Goal: Task Accomplishment & Management: Use online tool/utility

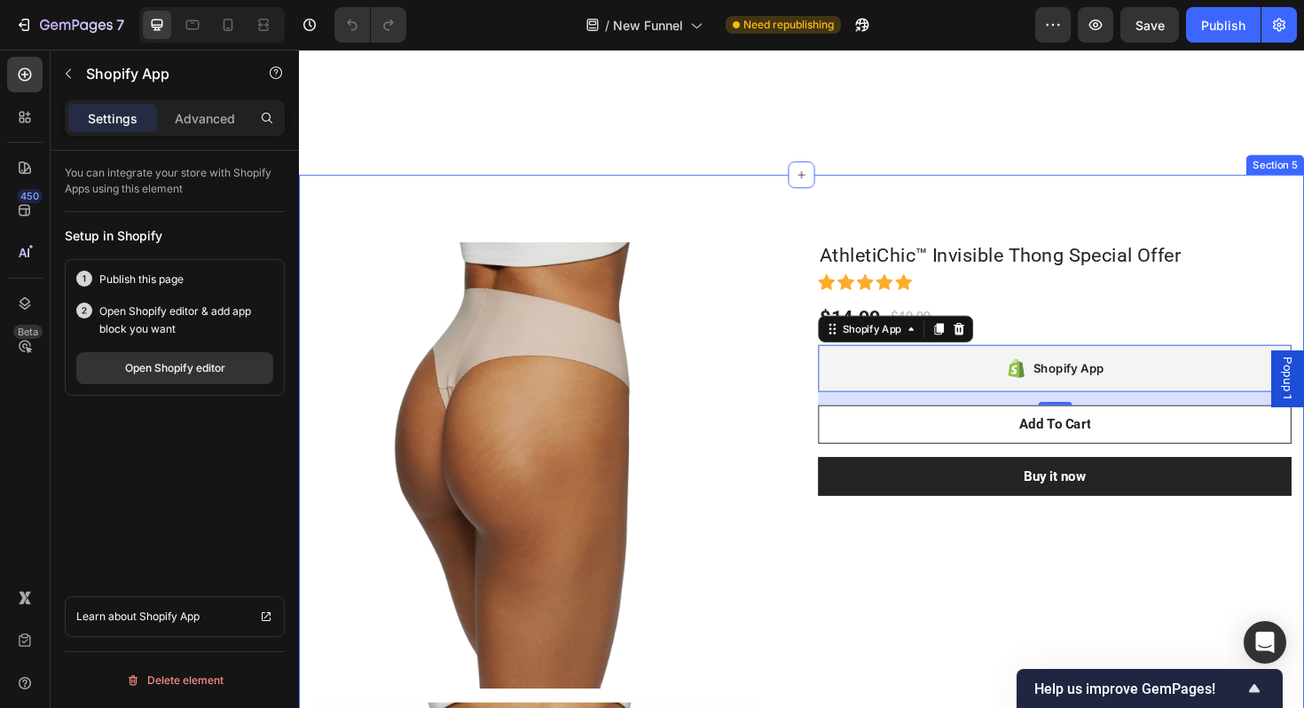
scroll to position [1023, 0]
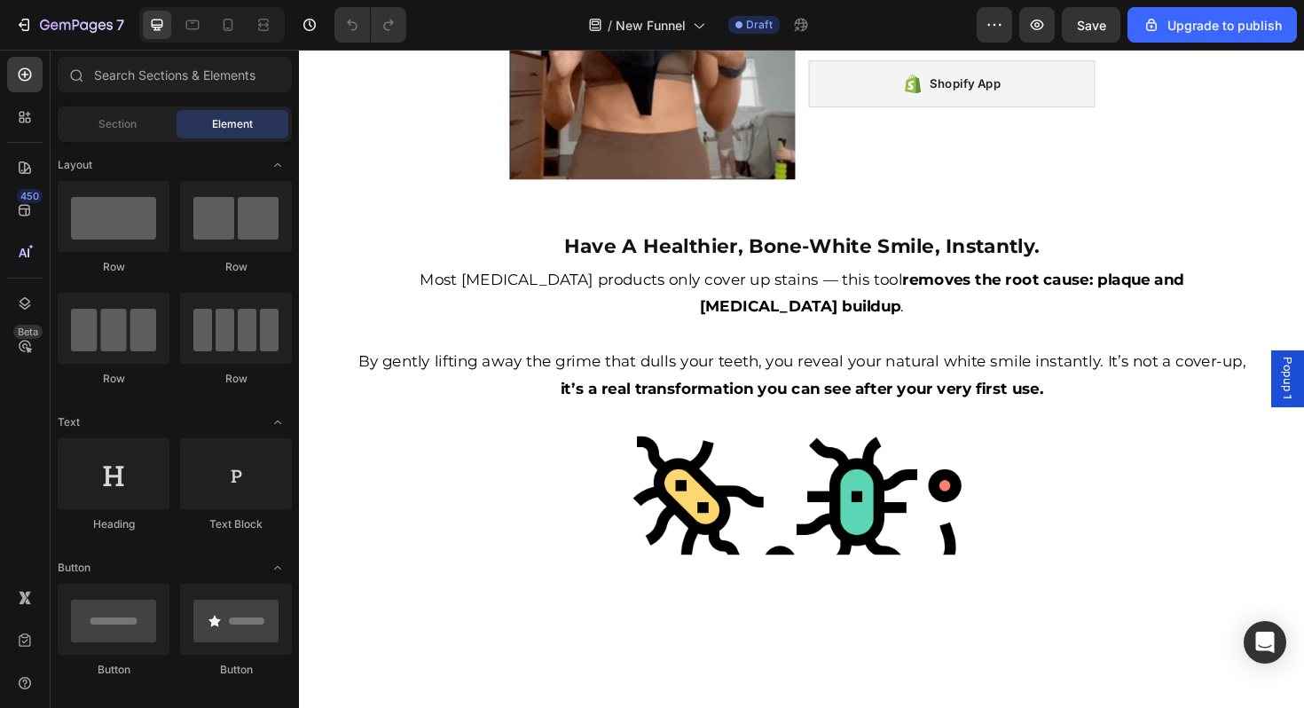
scroll to position [966, 0]
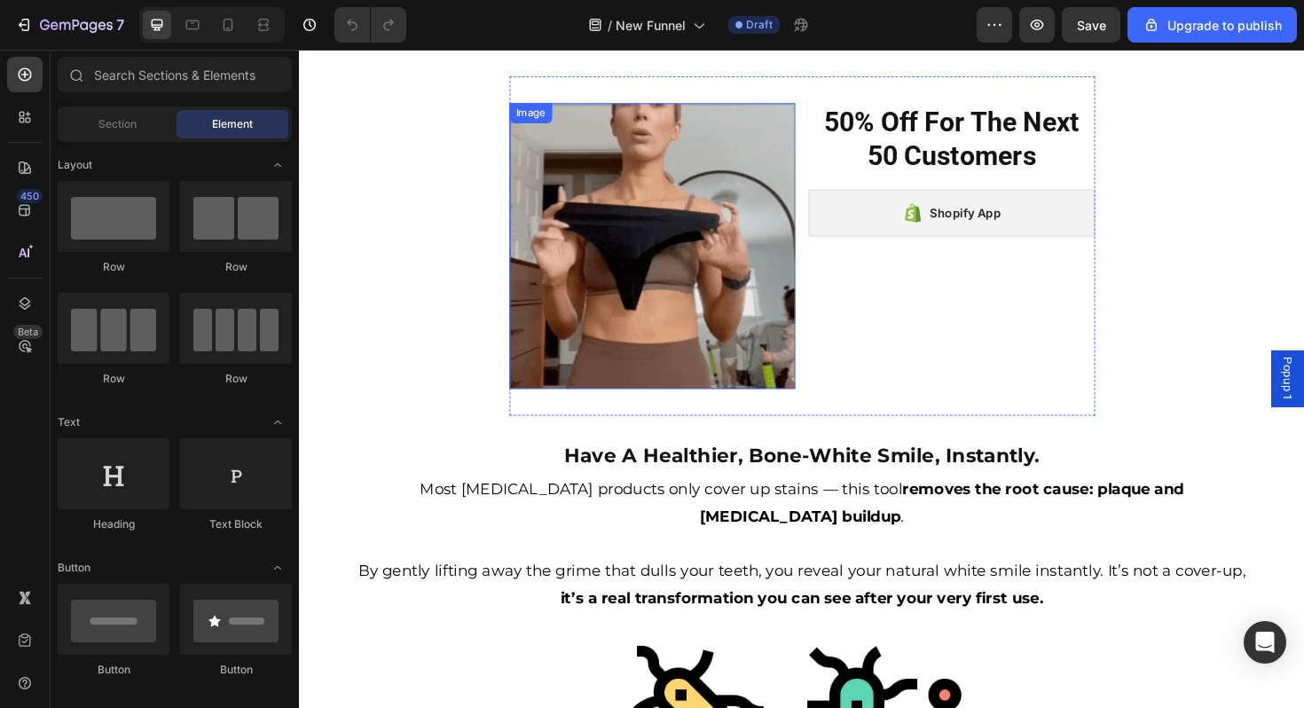
scroll to position [1026, 0]
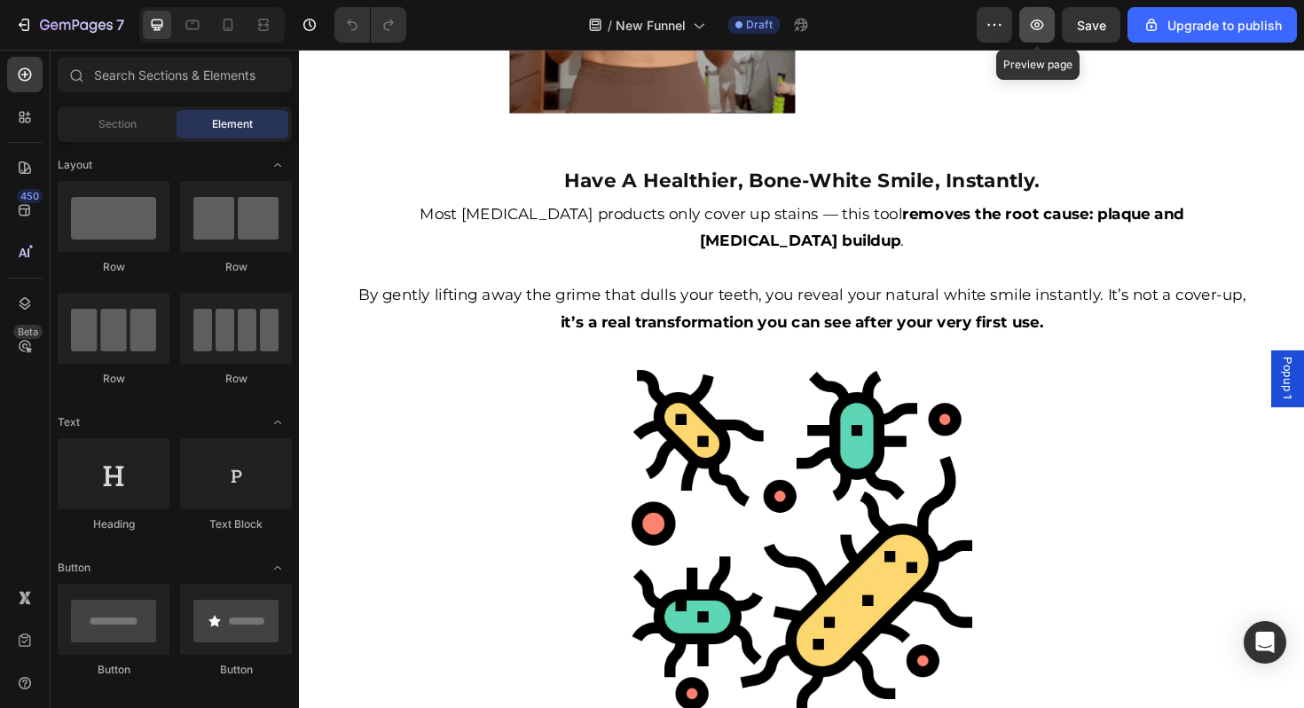
click at [1031, 19] on icon "button" at bounding box center [1037, 25] width 18 height 18
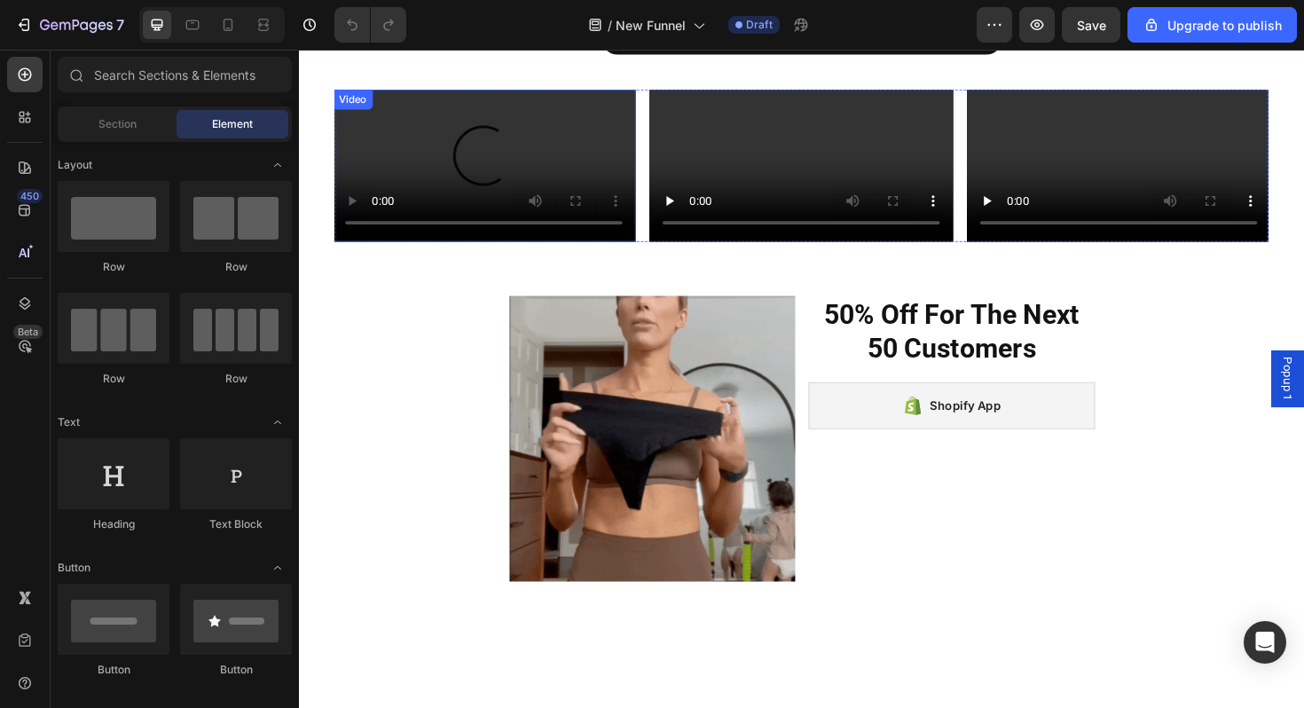
scroll to position [523, 0]
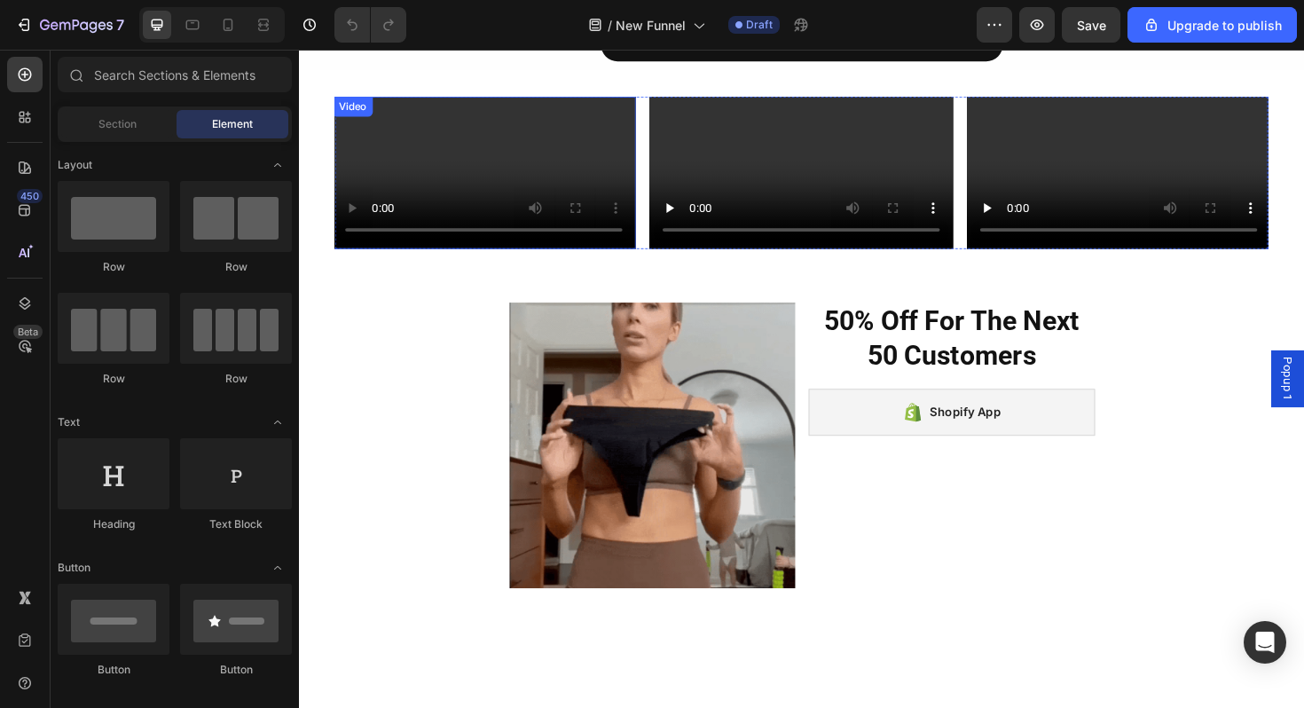
click at [493, 260] on video at bounding box center [494, 179] width 322 height 161
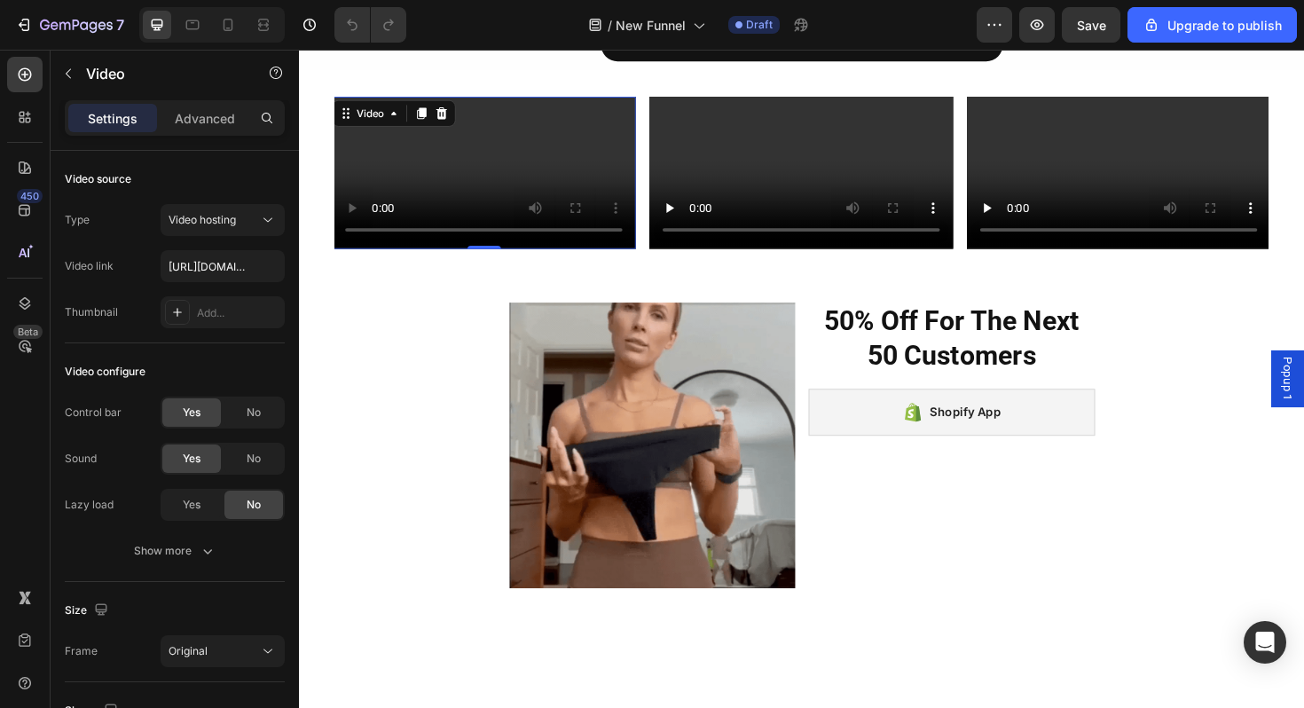
click at [439, 260] on video at bounding box center [494, 179] width 322 height 161
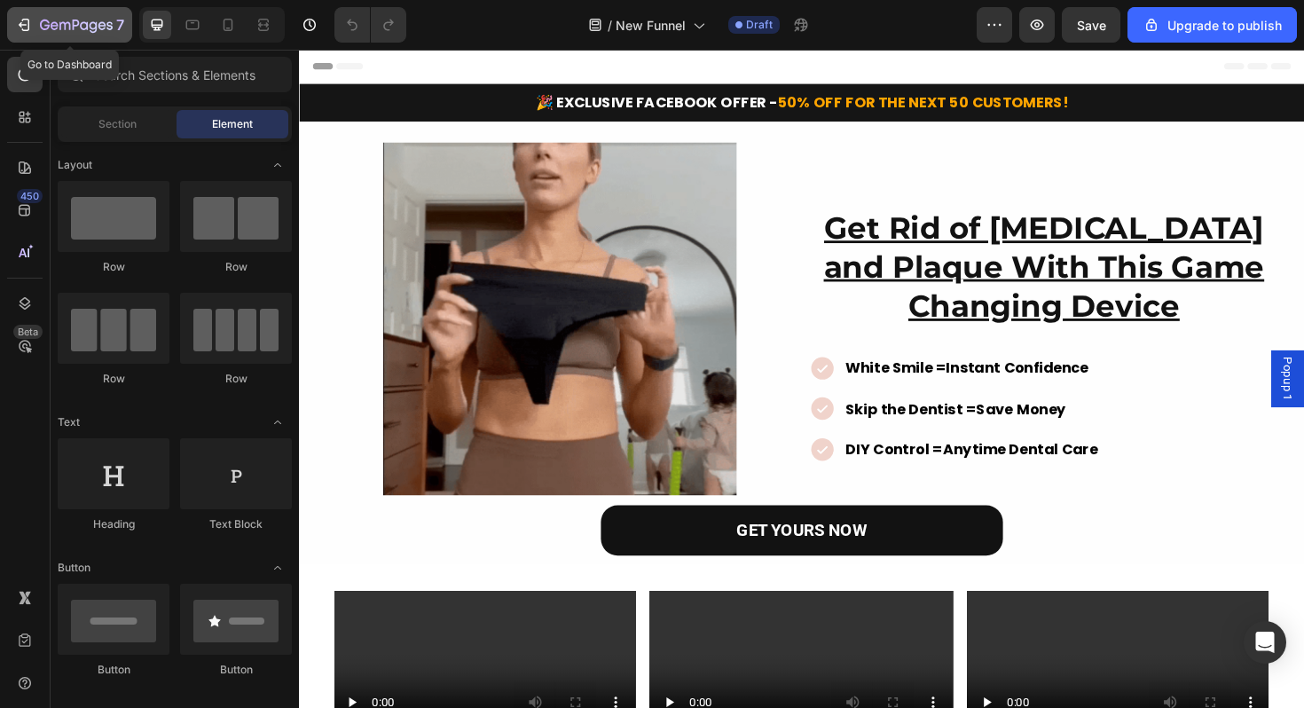
click at [31, 21] on icon "button" at bounding box center [24, 25] width 18 height 18
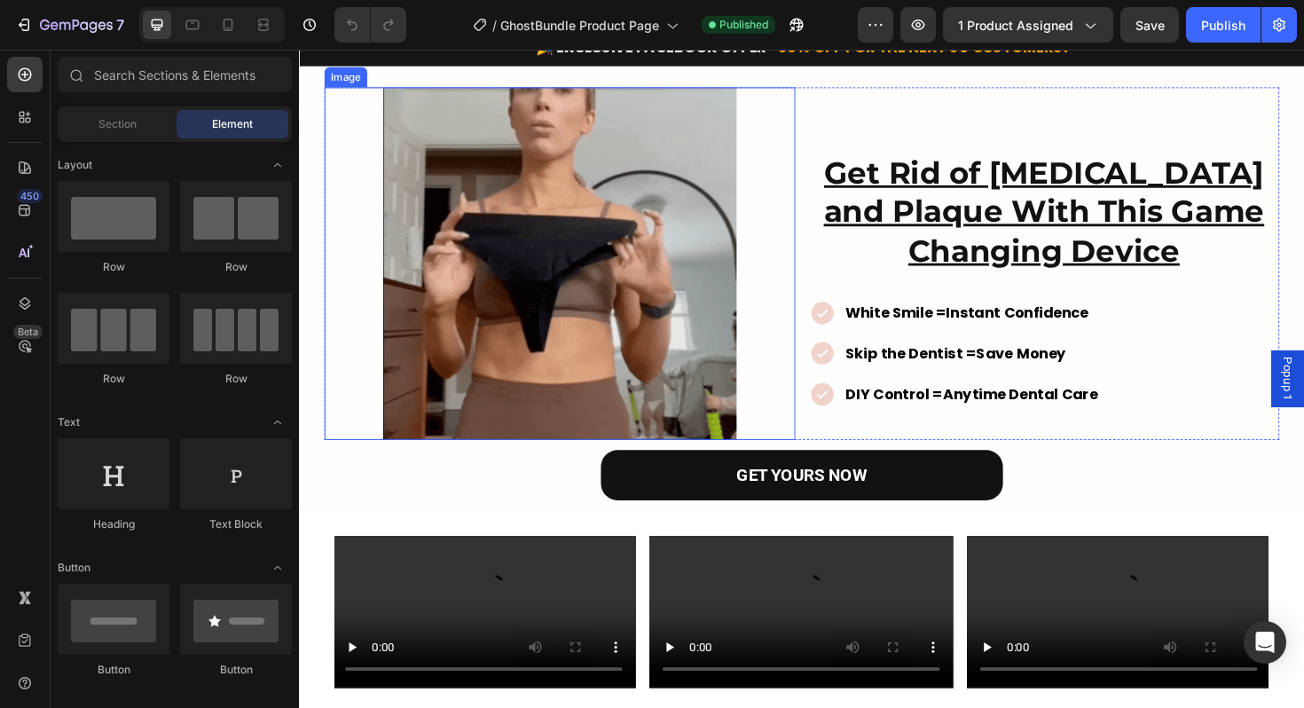
scroll to position [12, 0]
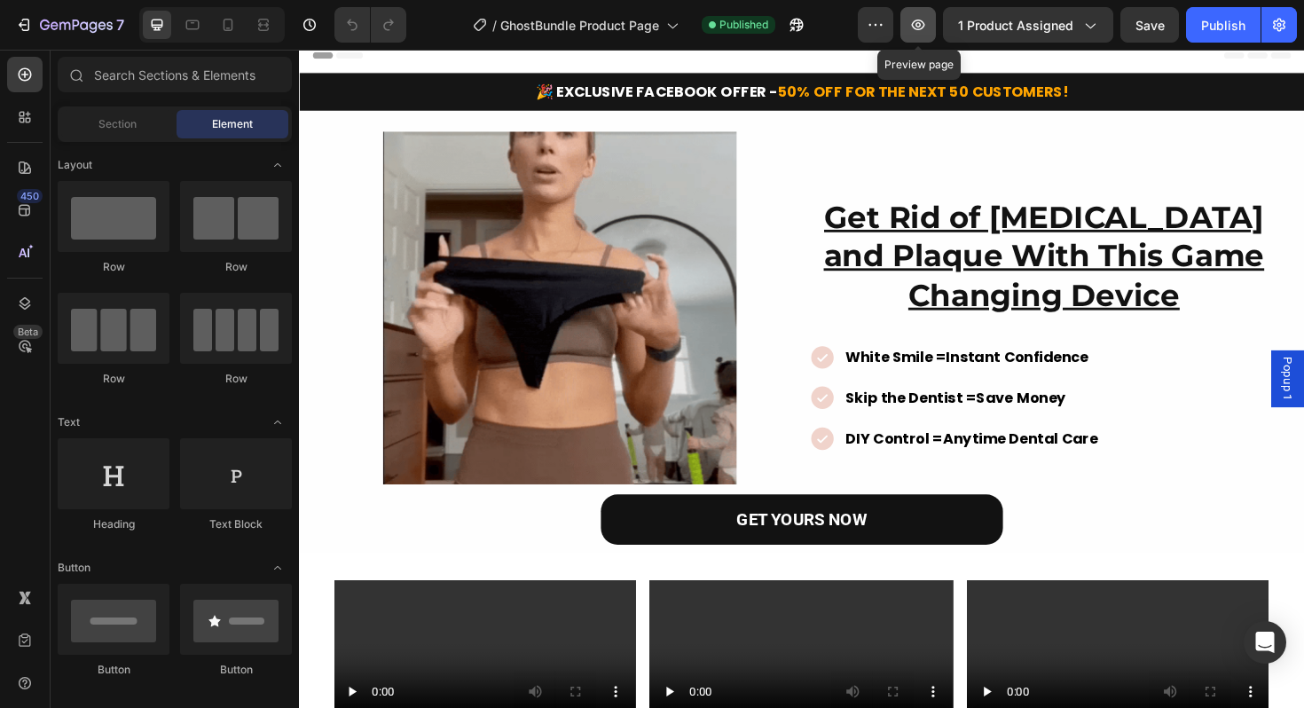
click at [921, 27] on icon "button" at bounding box center [918, 25] width 18 height 18
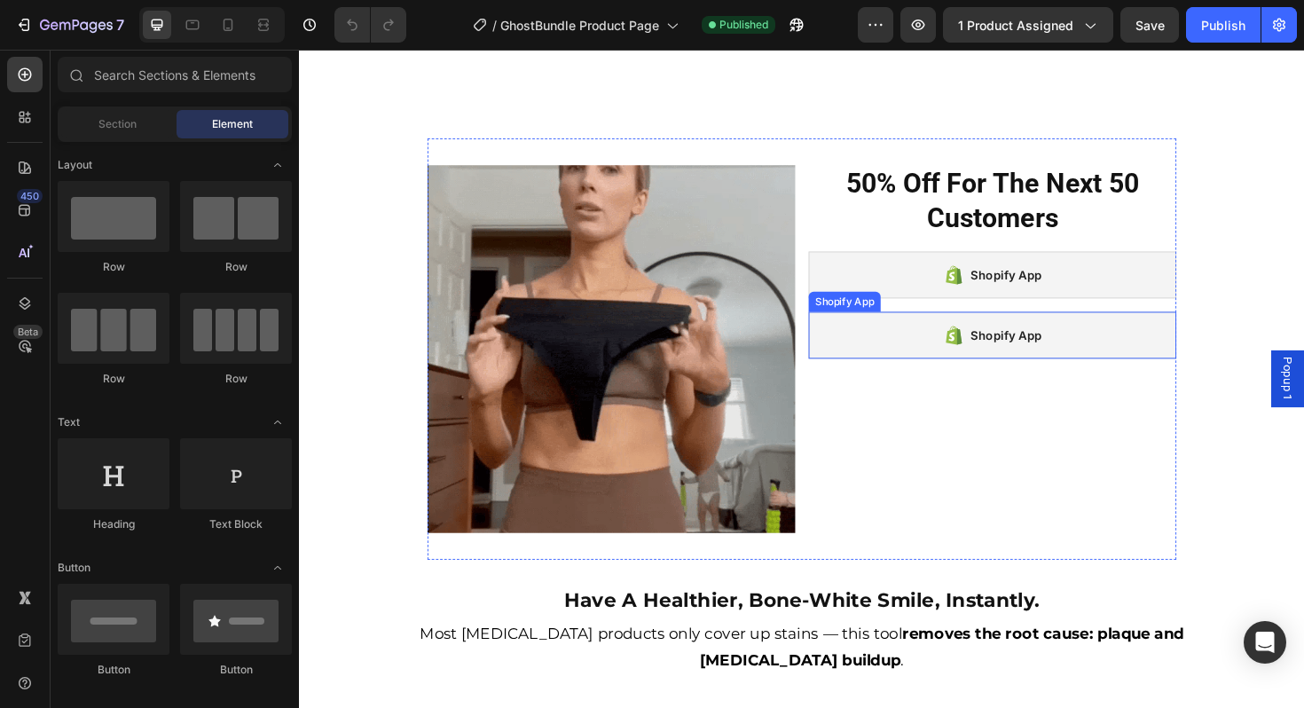
scroll to position [1007, 0]
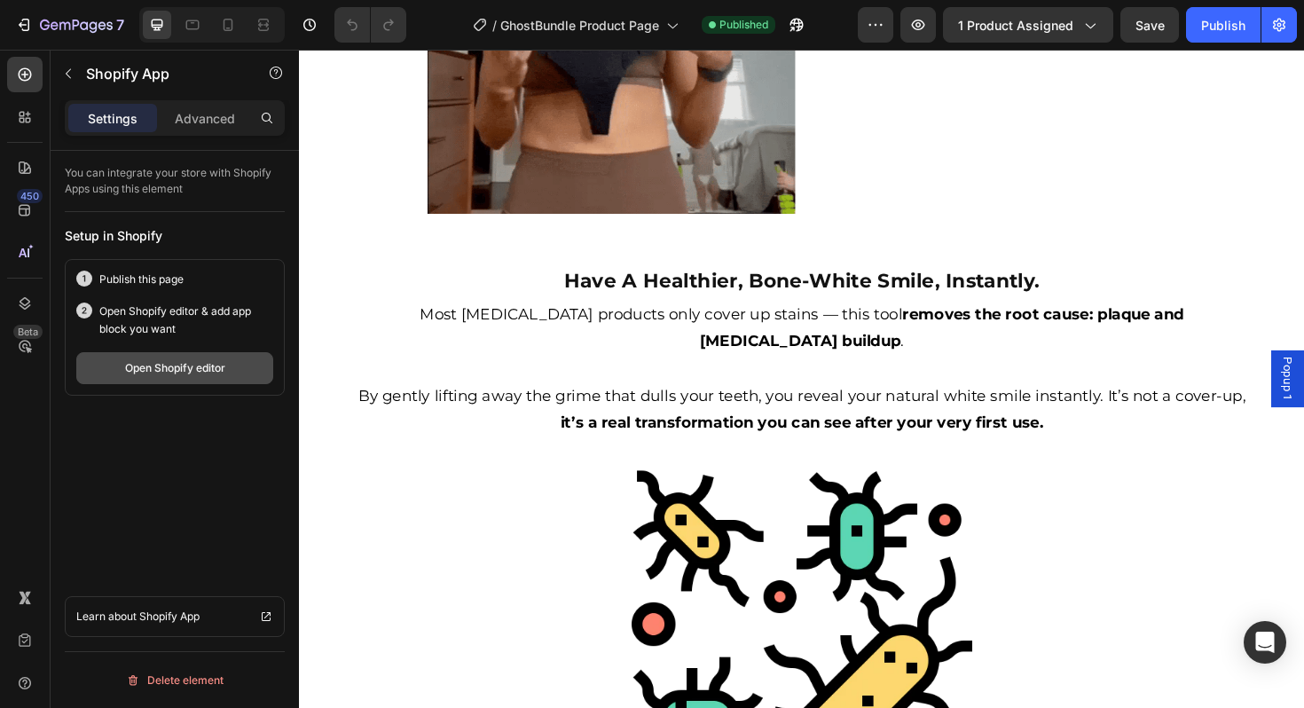
click at [198, 376] on button "Open Shopify editor" at bounding box center [174, 368] width 197 height 32
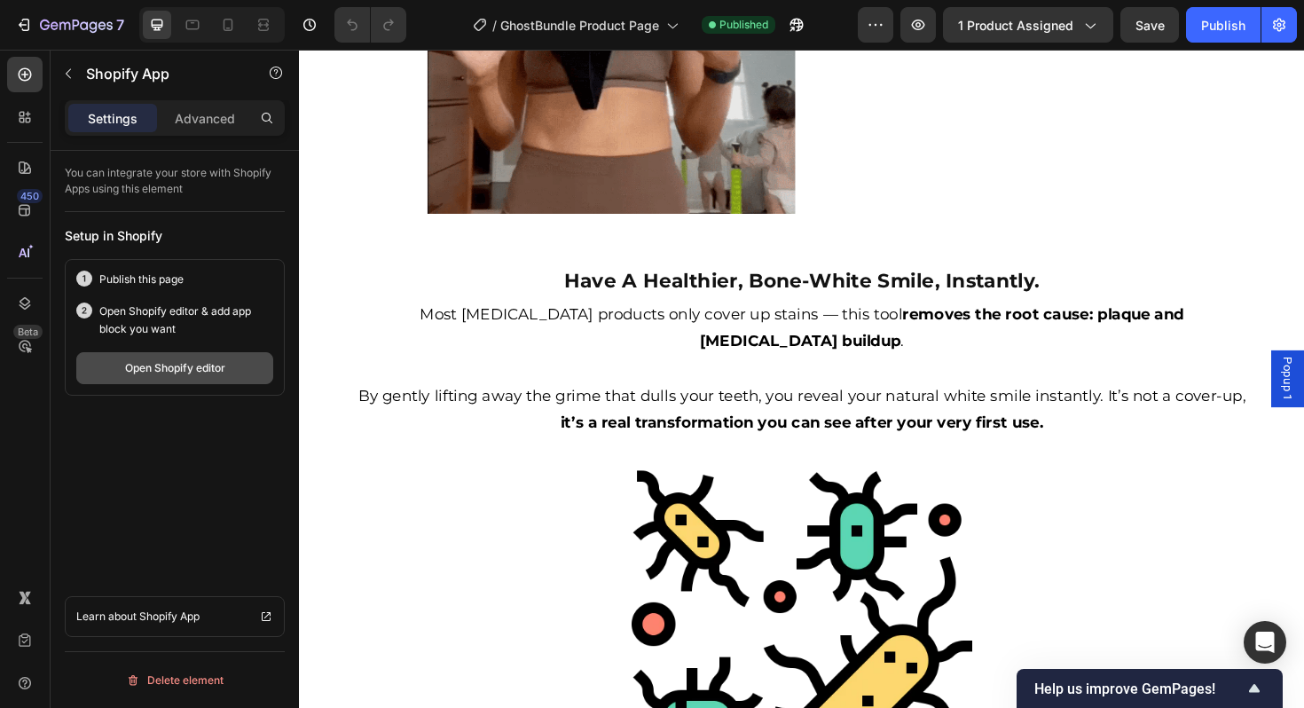
click at [213, 370] on div "Open Shopify editor" at bounding box center [175, 368] width 100 height 16
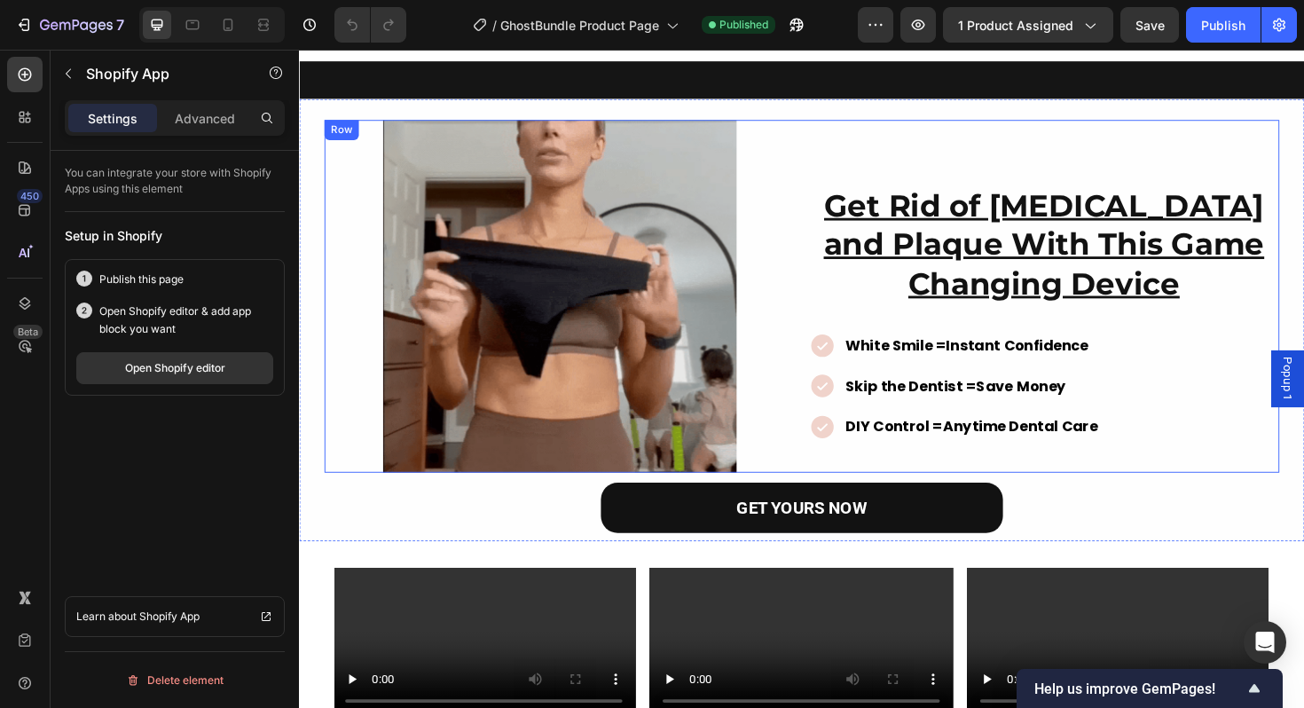
scroll to position [0, 0]
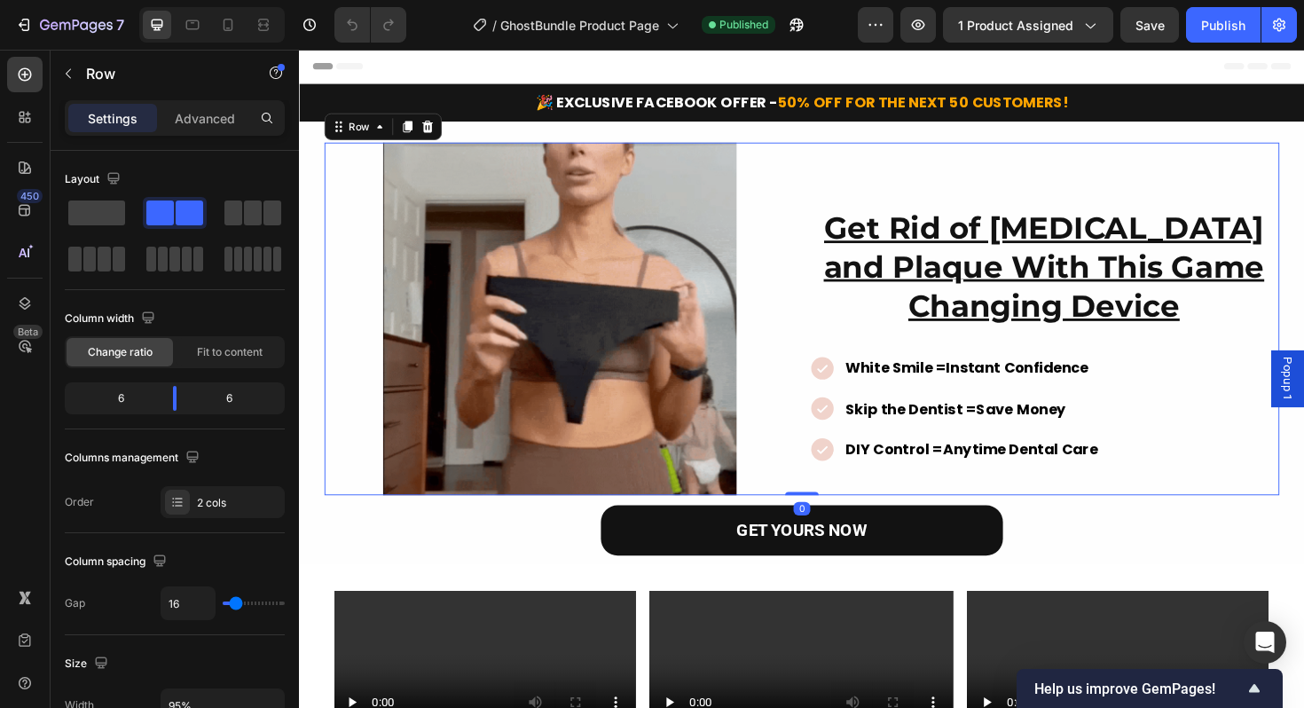
click at [838, 515] on div "Get Rid of Tartar and Plaque With This Game Changing Device Heading White Smile…" at bounding box center [1087, 335] width 498 height 374
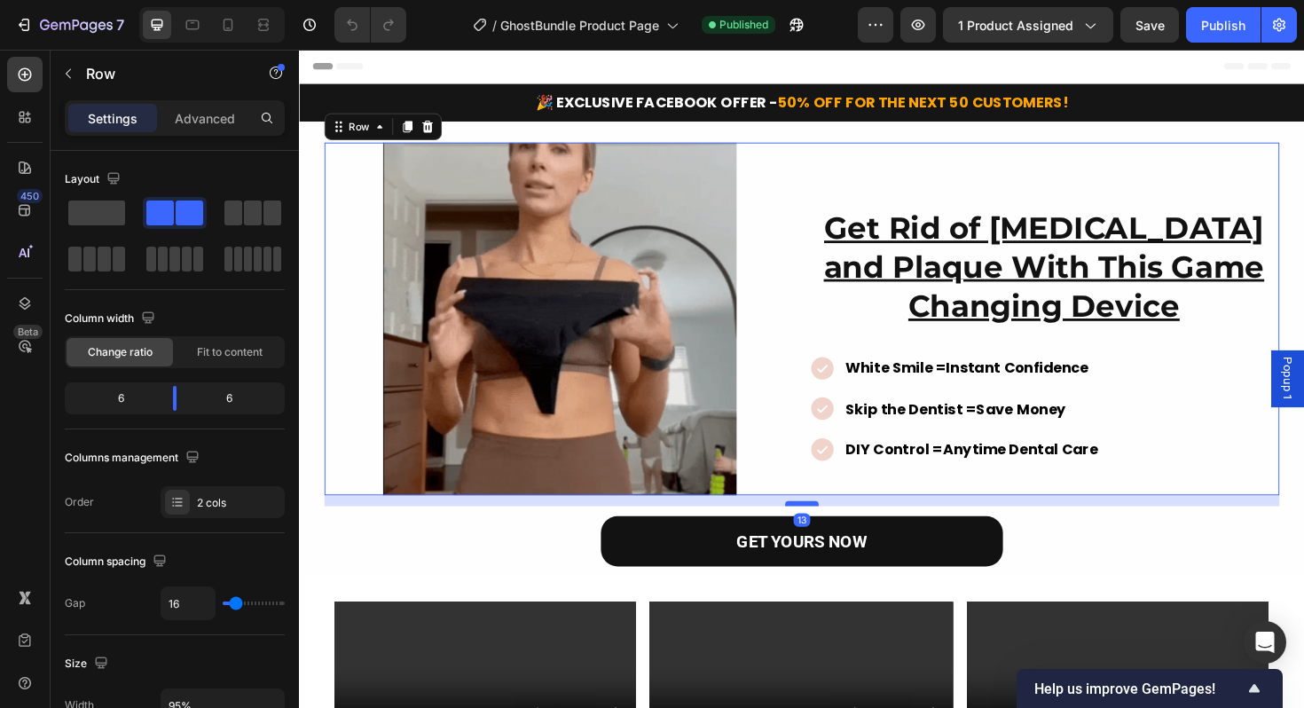
drag, startPoint x: 830, startPoint y: 519, endPoint x: 832, endPoint y: 530, distance: 11.7
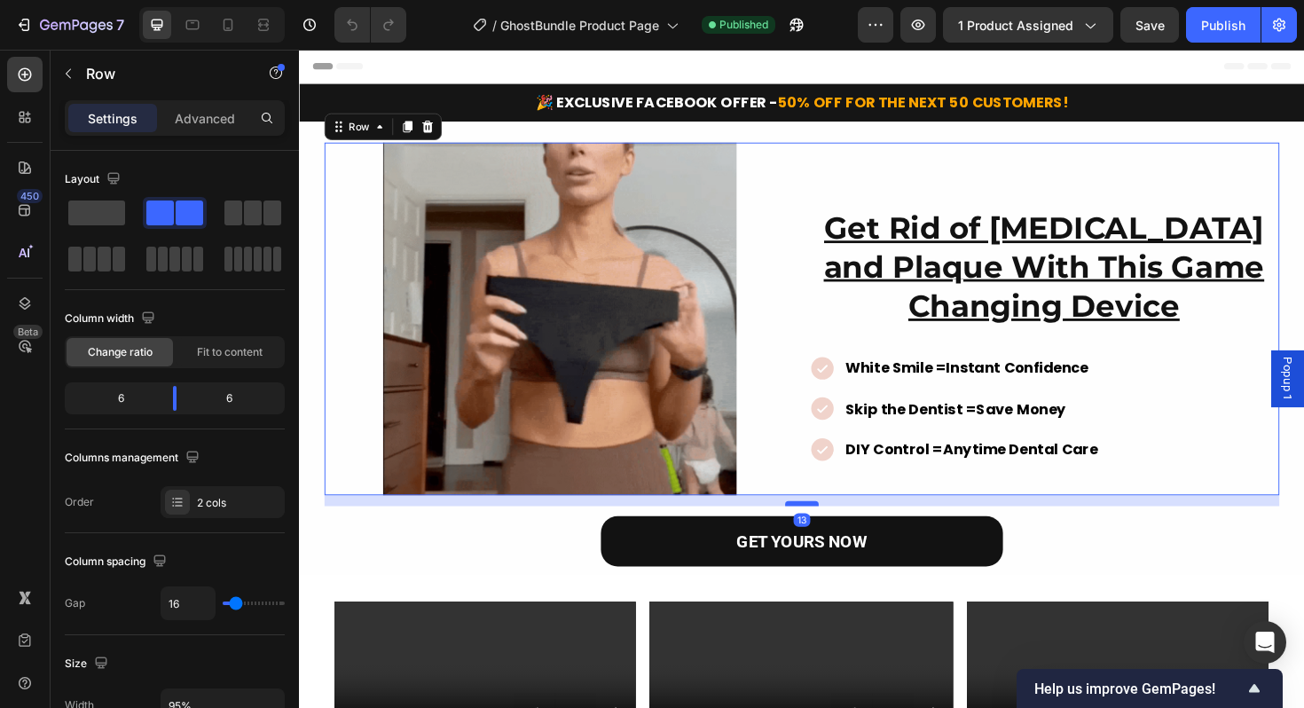
click at [832, 530] on div at bounding box center [830, 530] width 35 height 5
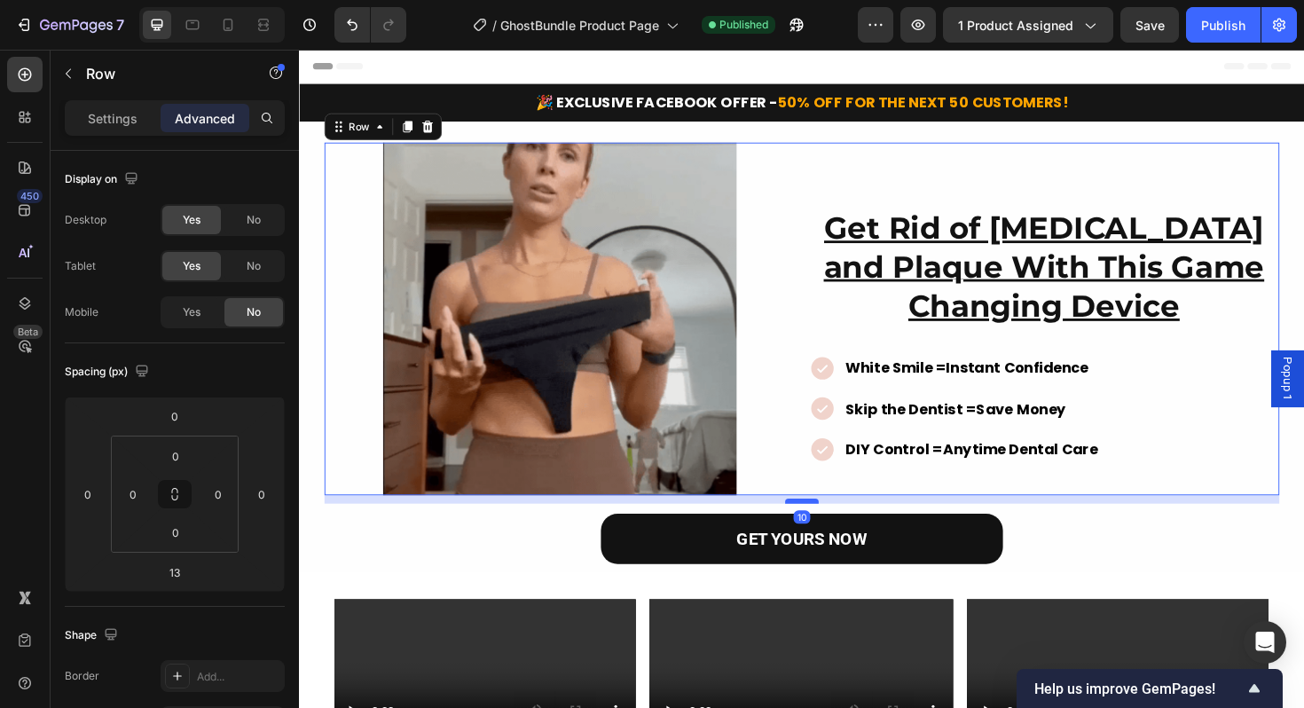
click at [834, 528] on div at bounding box center [830, 527] width 35 height 5
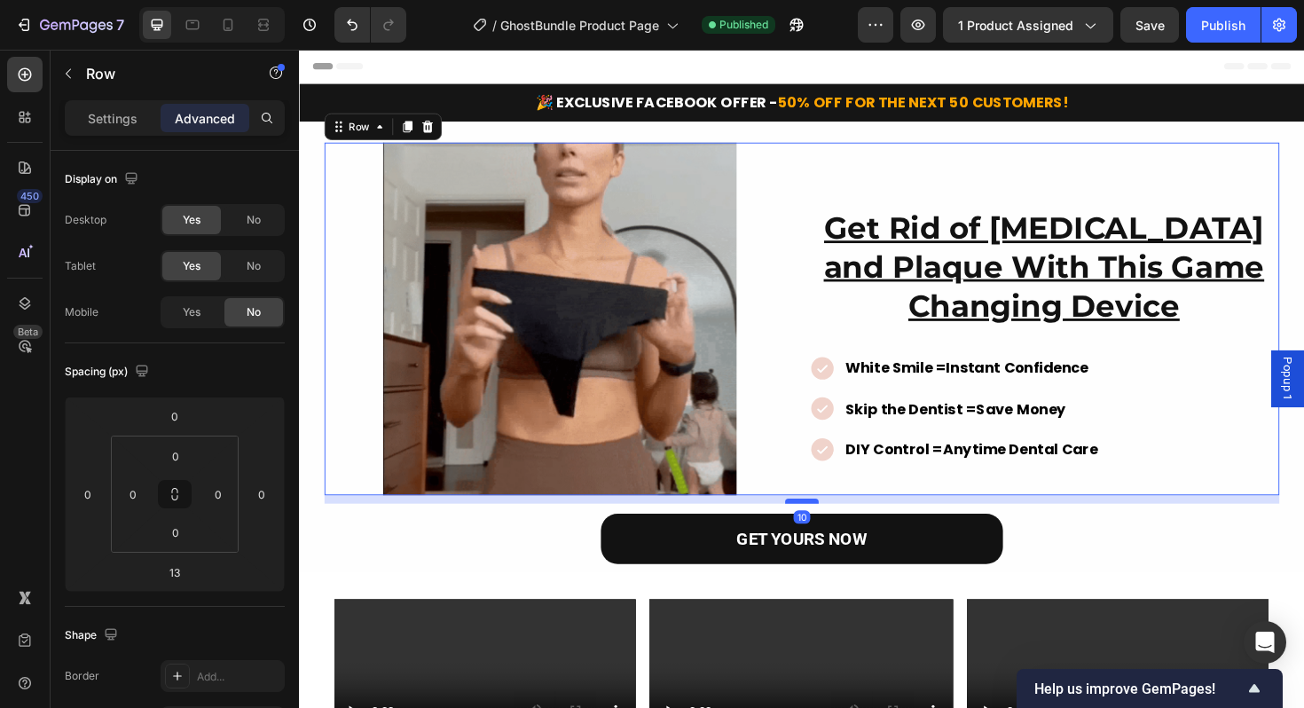
type input "10"
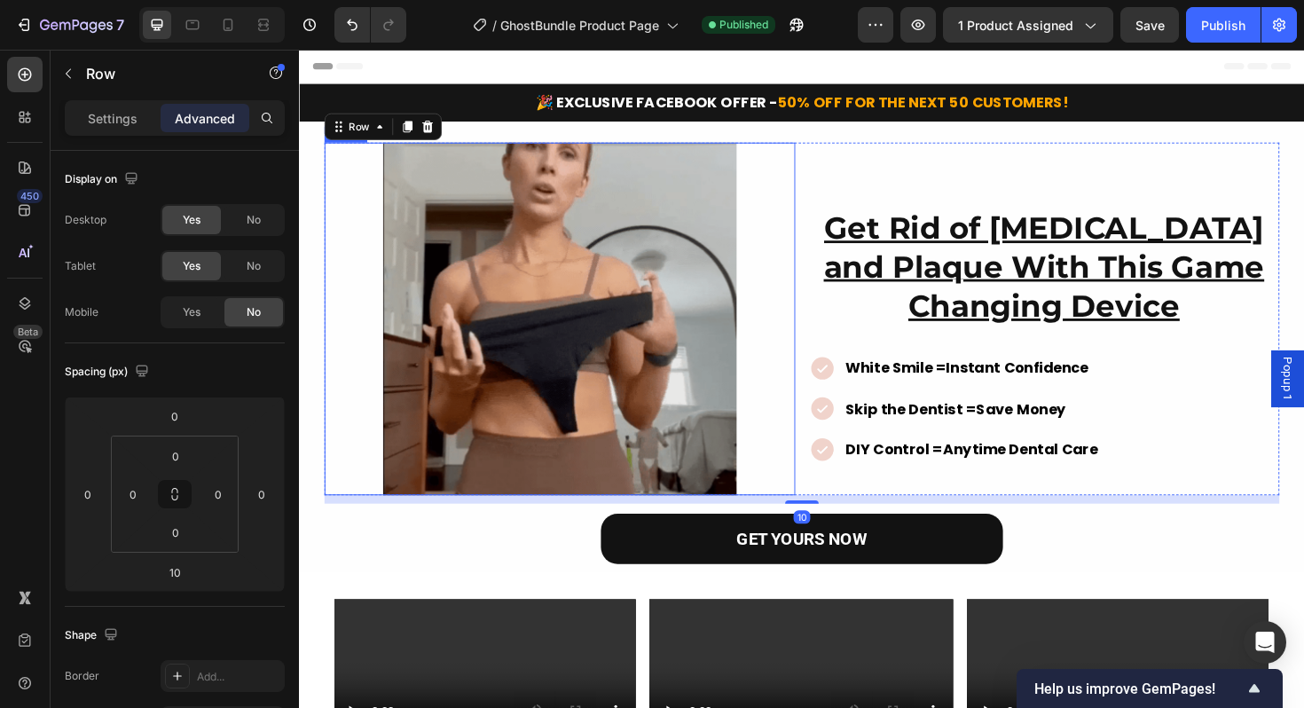
click at [811, 360] on div at bounding box center [574, 335] width 498 height 374
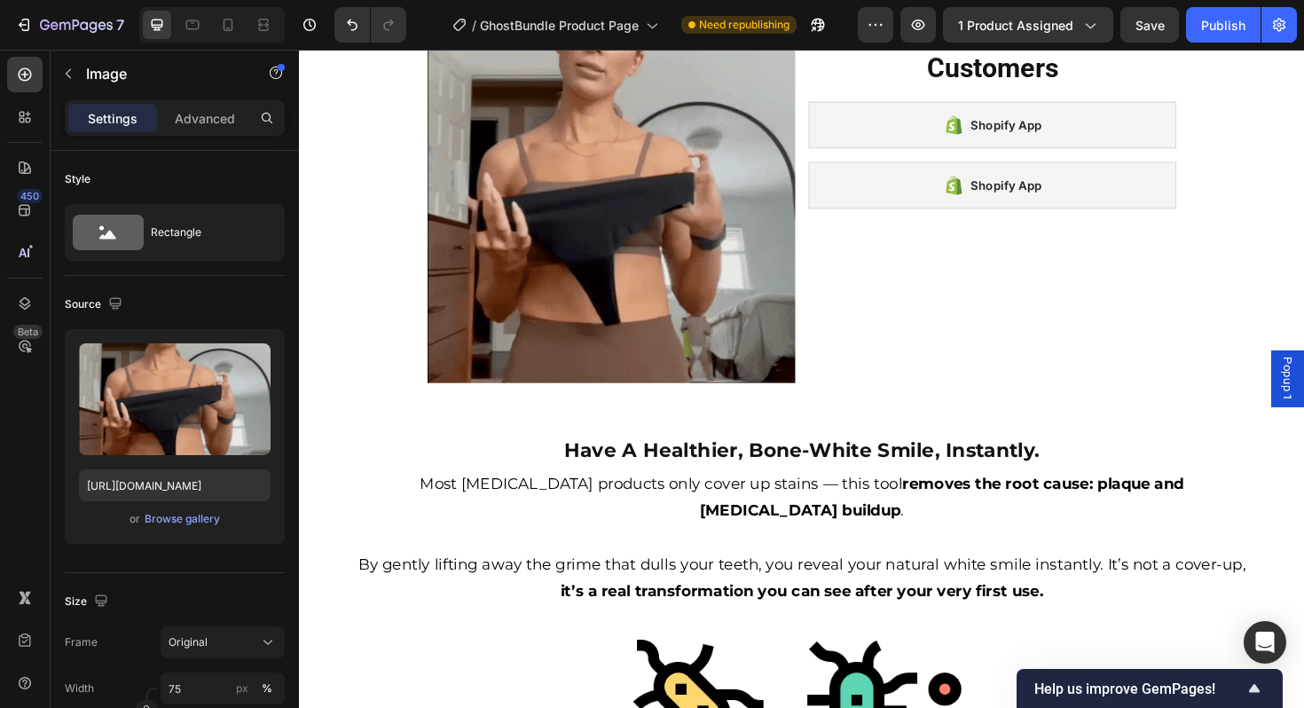
scroll to position [1127, 0]
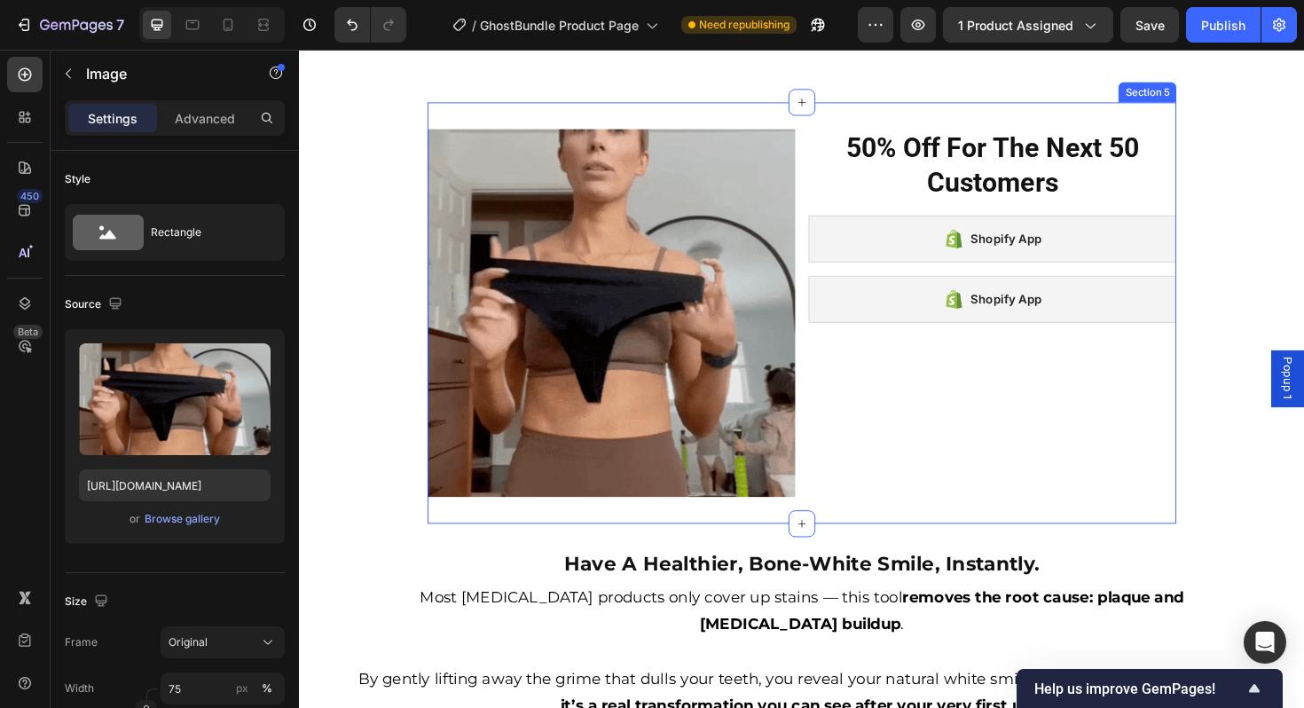
click at [988, 504] on div "50% Off For The Next 50 Customers Heading Shopify App Shopify App Shopify App S…" at bounding box center [1032, 328] width 389 height 389
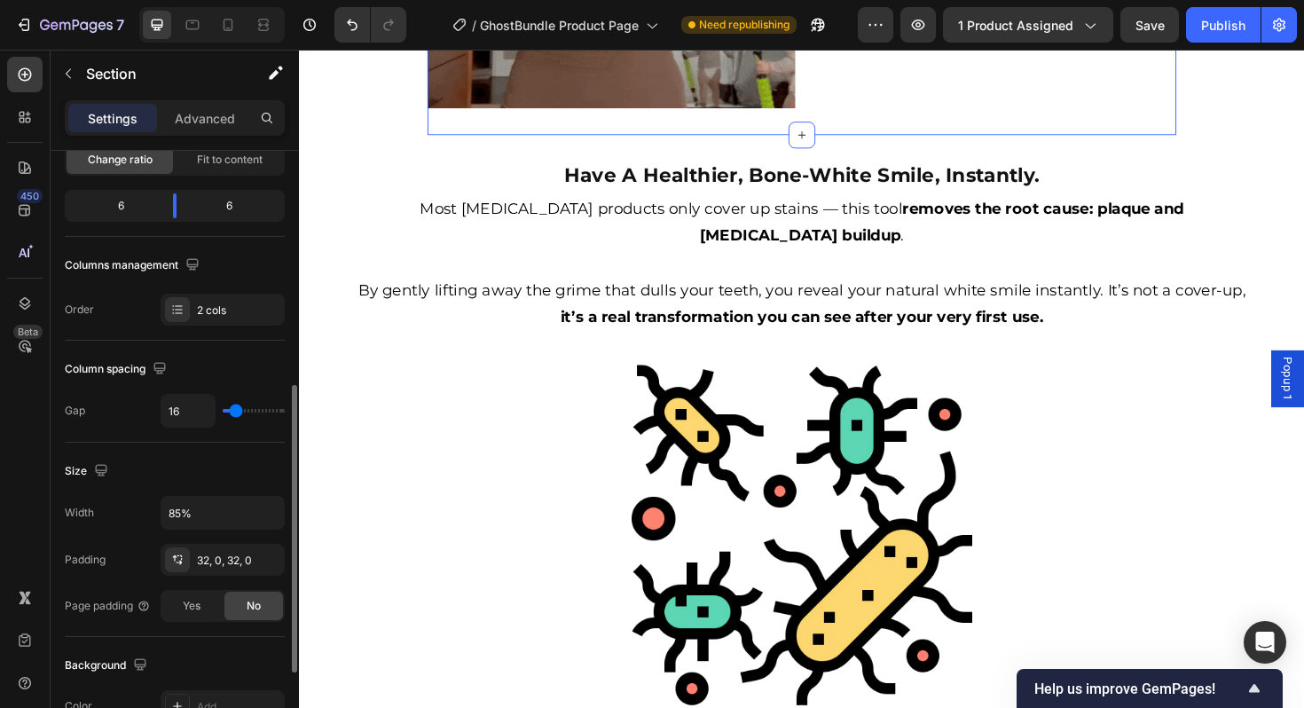
scroll to position [343, 0]
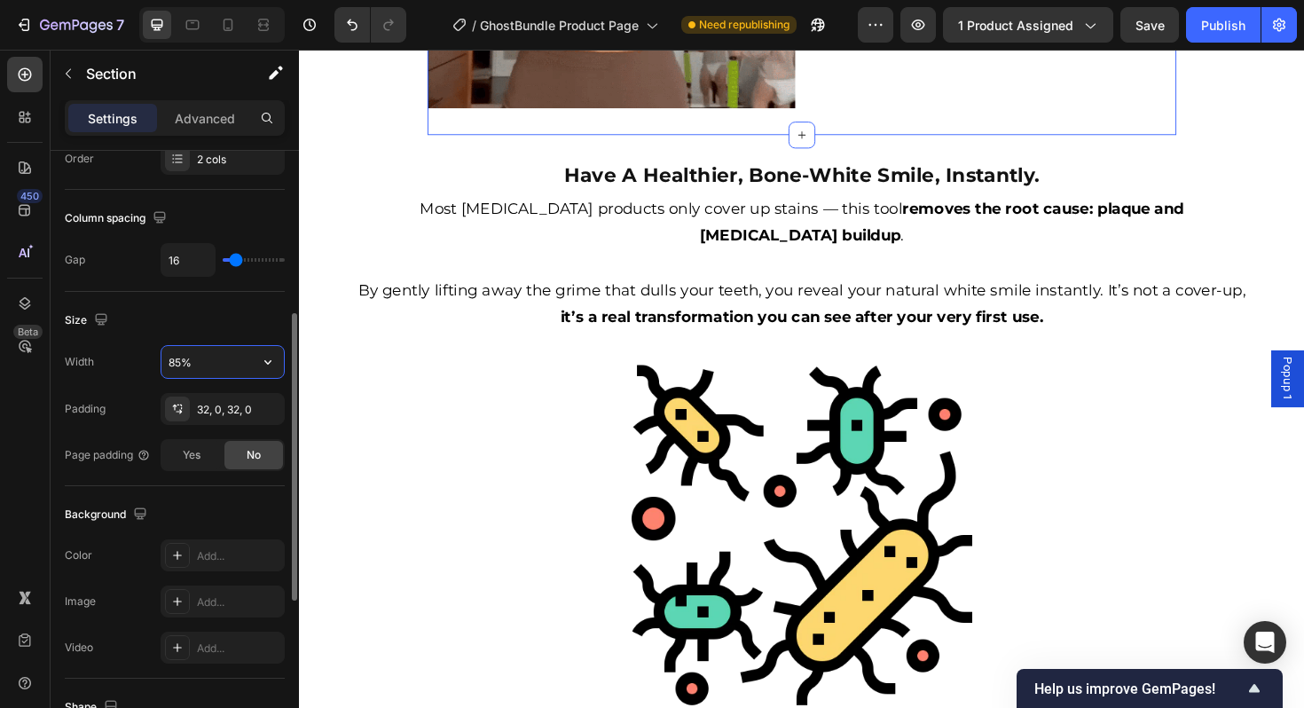
click at [177, 365] on input "85%" at bounding box center [222, 362] width 122 height 32
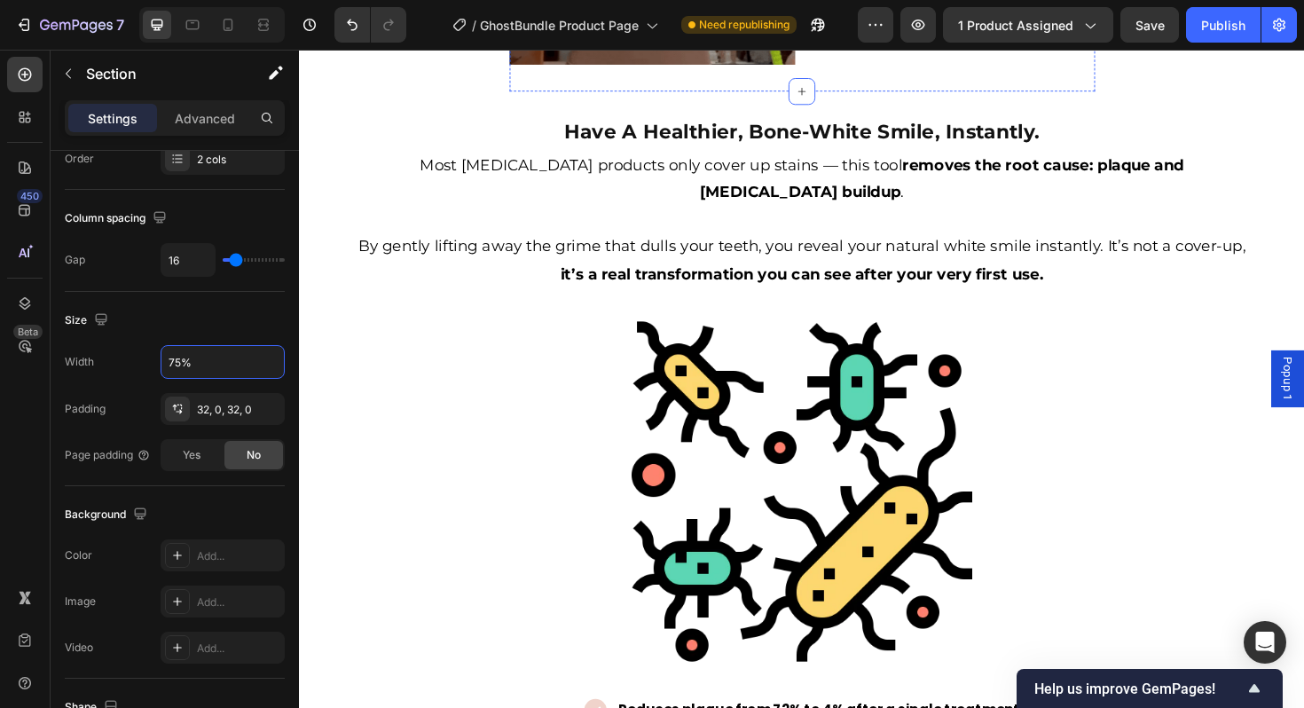
scroll to position [1134, 0]
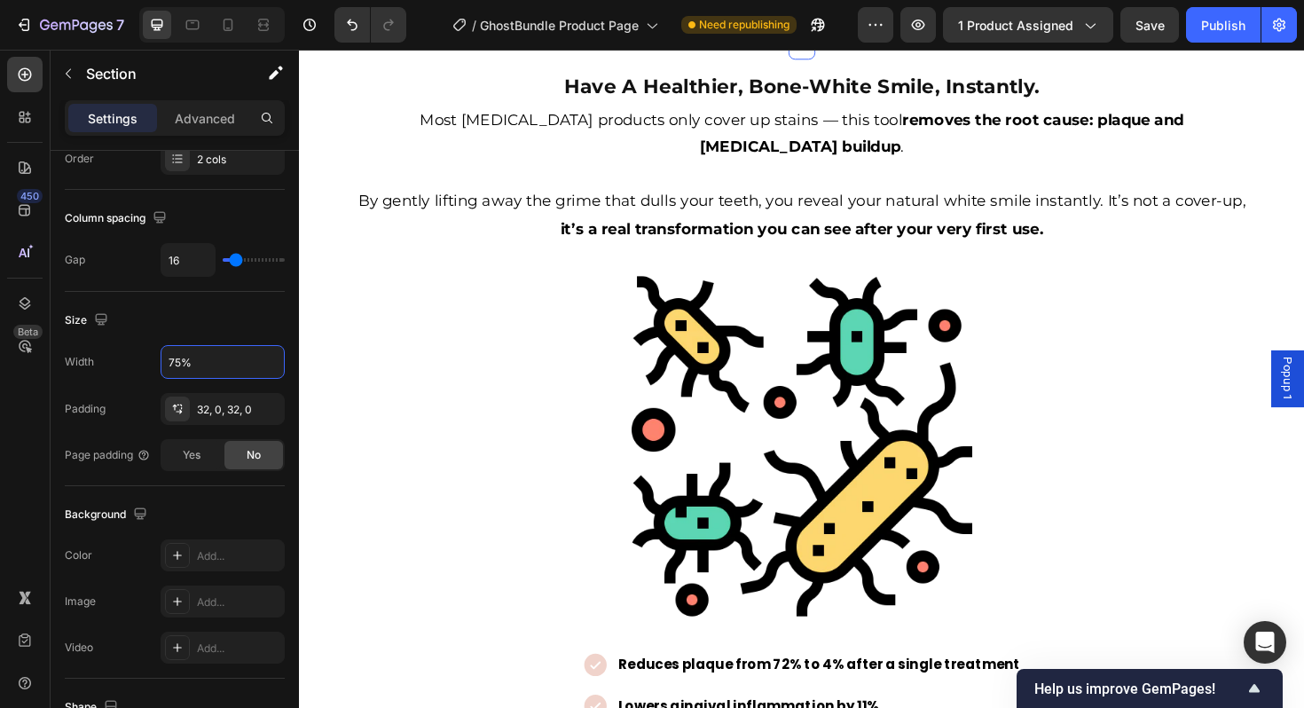
type input "75%"
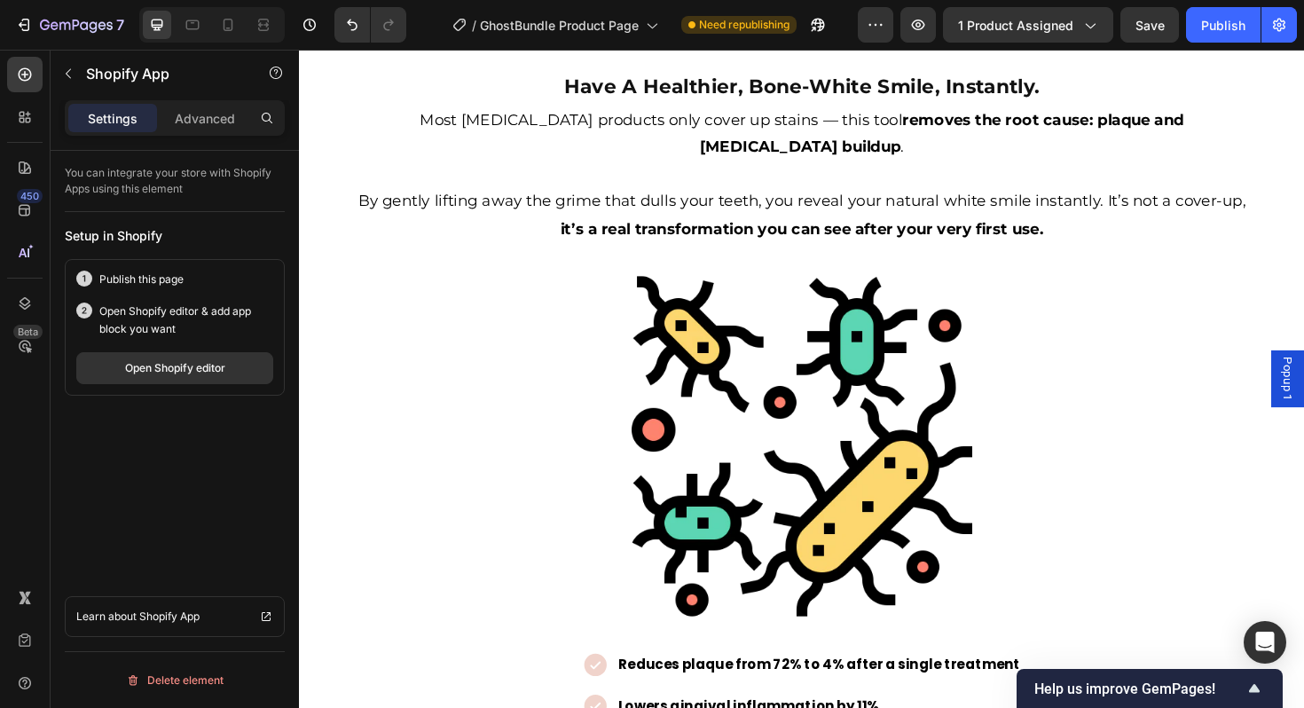
scroll to position [0, 0]
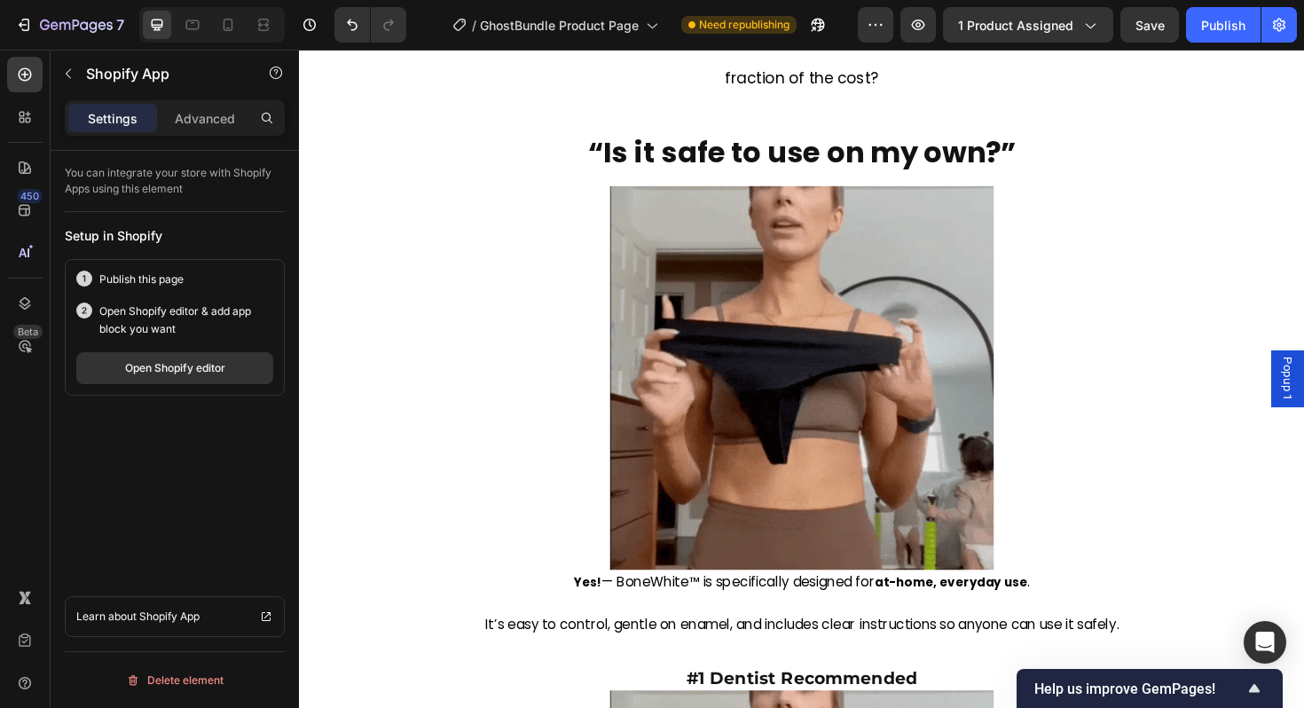
scroll to position [2152, 0]
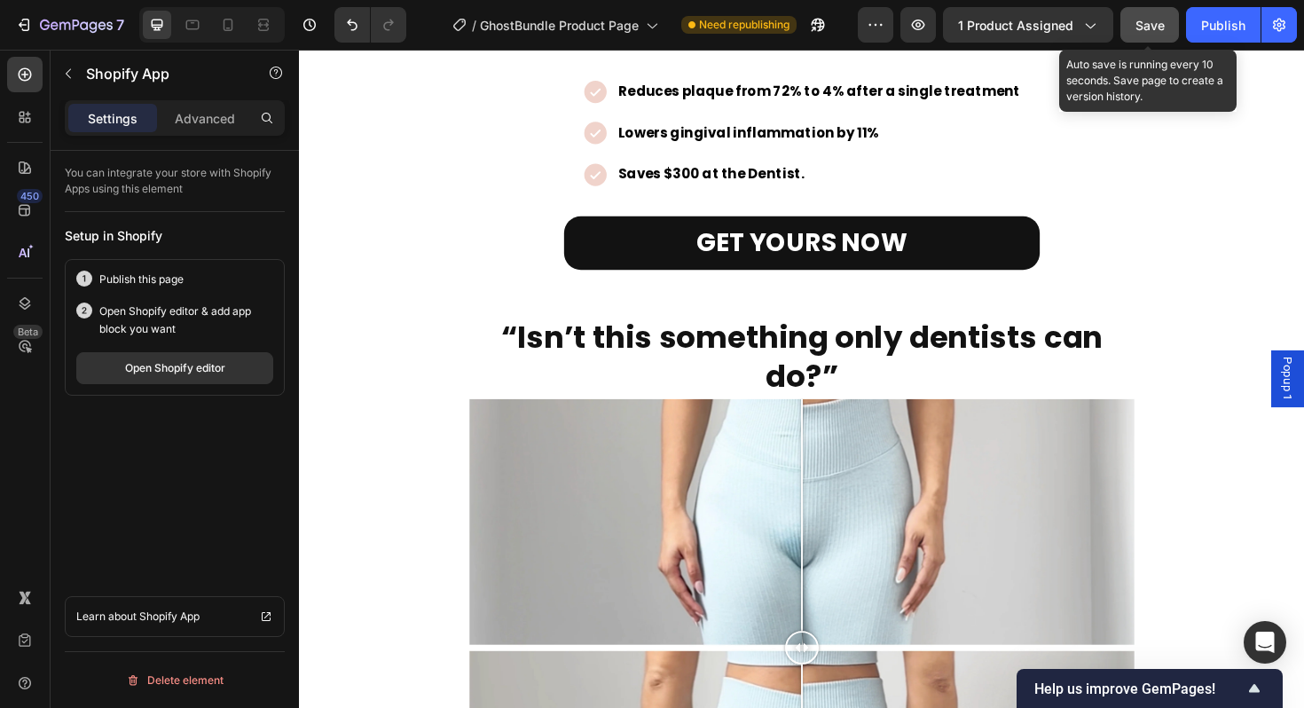
click at [1137, 24] on span "Save" at bounding box center [1149, 25] width 29 height 15
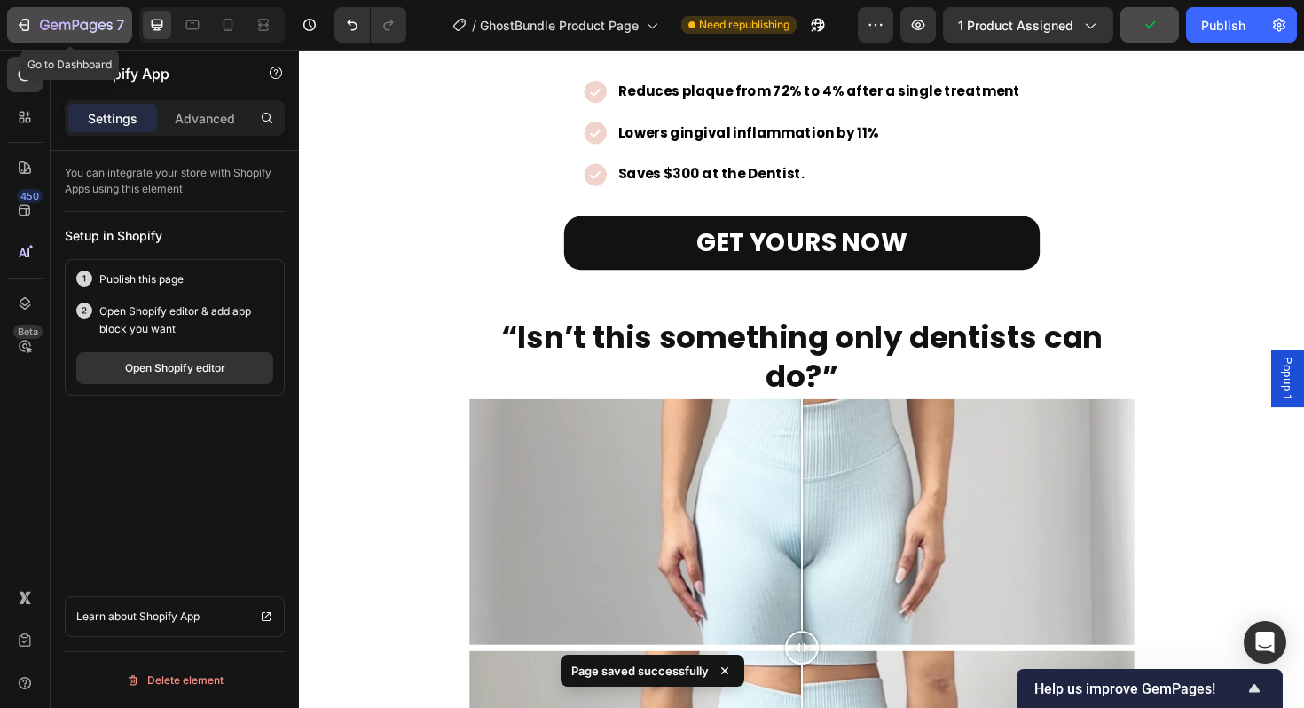
click at [35, 20] on div "7" at bounding box center [69, 24] width 109 height 21
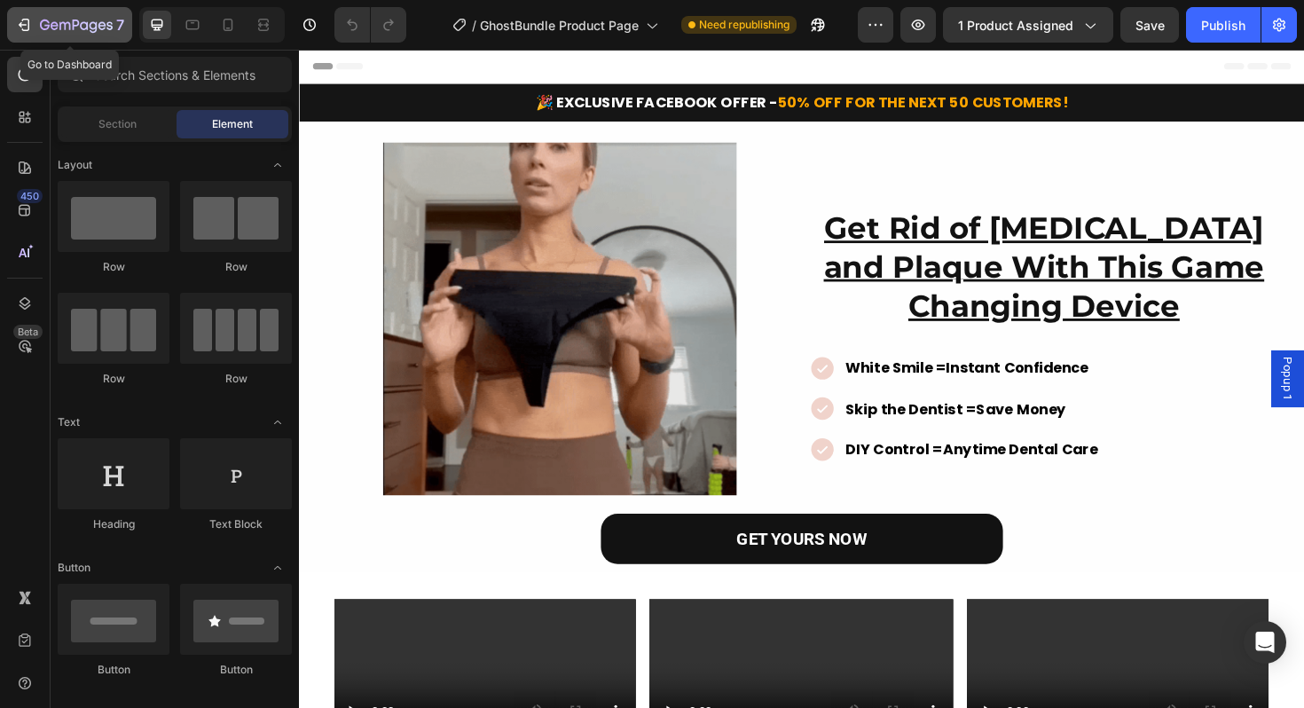
click at [27, 21] on icon "button" at bounding box center [24, 25] width 18 height 18
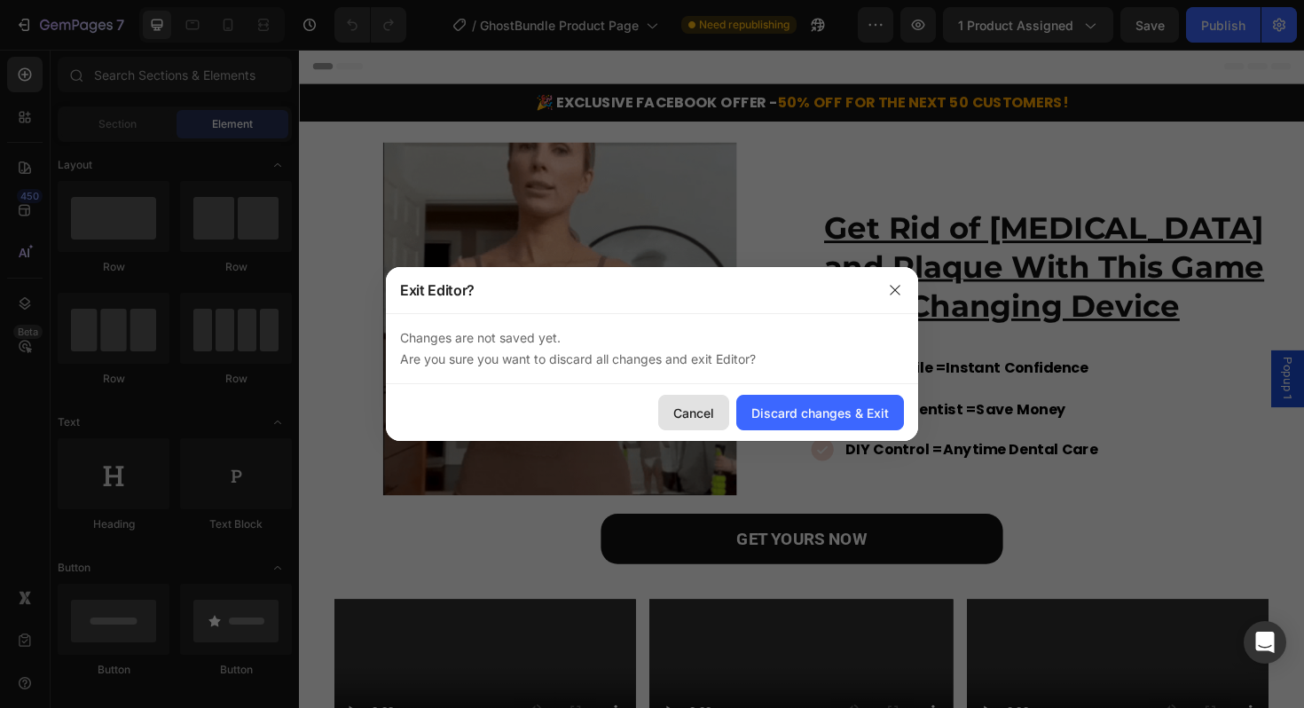
click at [693, 412] on div "Cancel" at bounding box center [693, 413] width 41 height 19
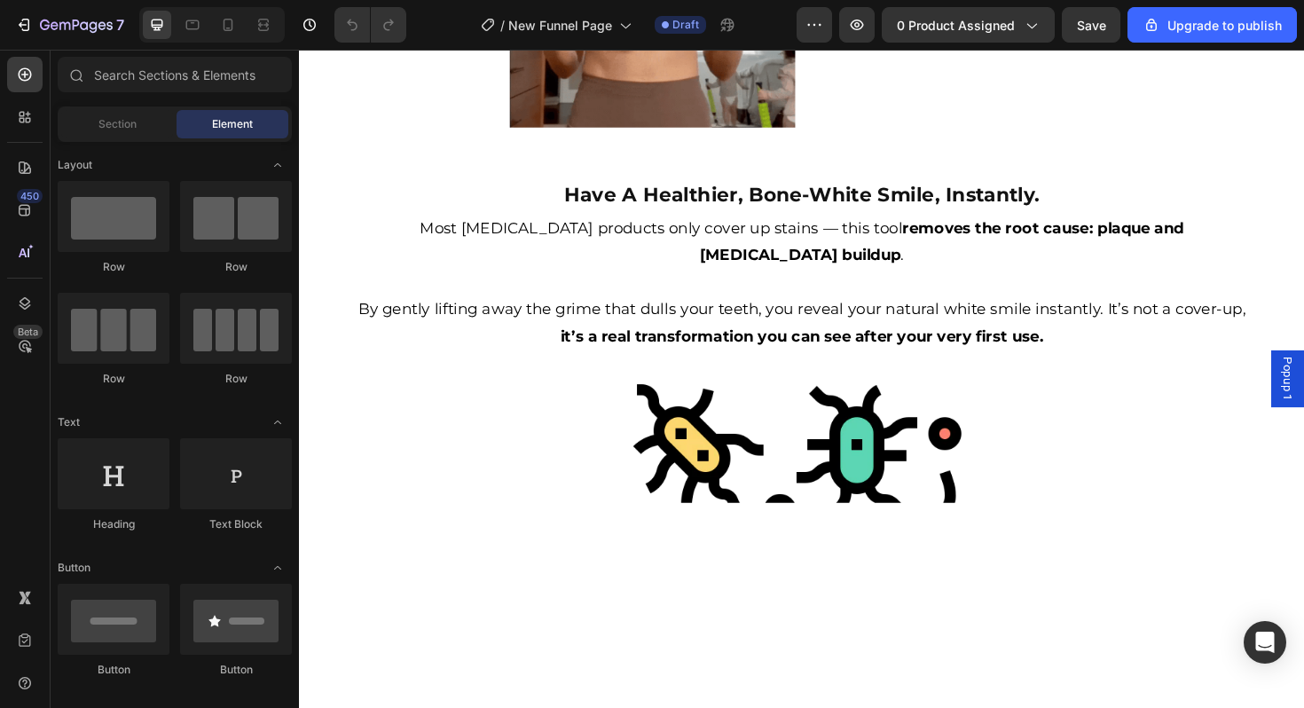
scroll to position [1180, 0]
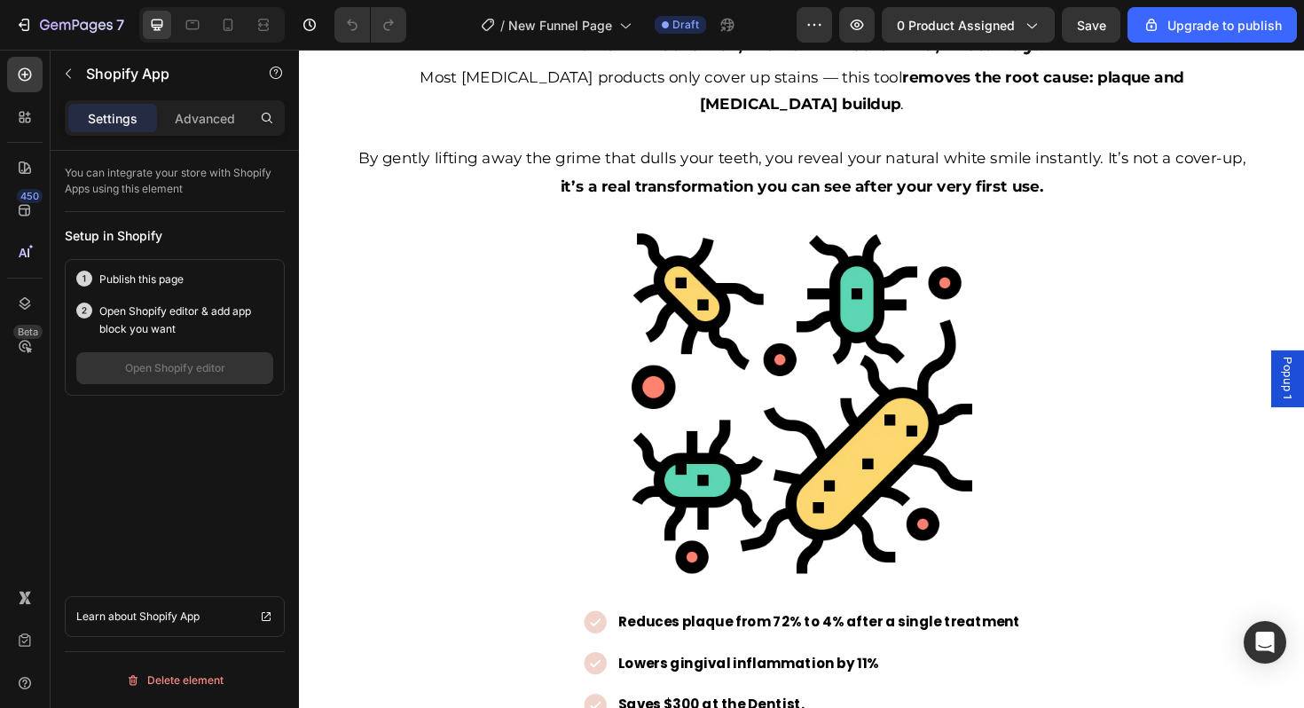
click at [36, 21] on div "7" at bounding box center [69, 24] width 109 height 21
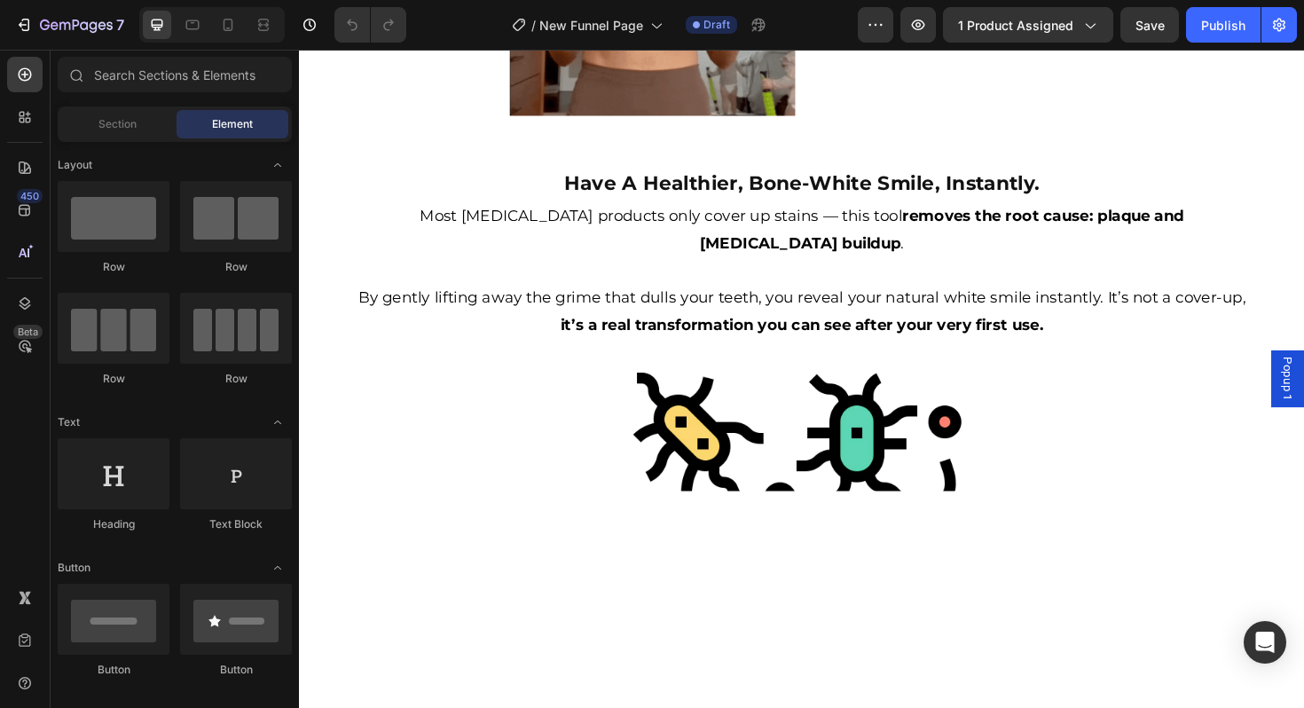
scroll to position [1046, 0]
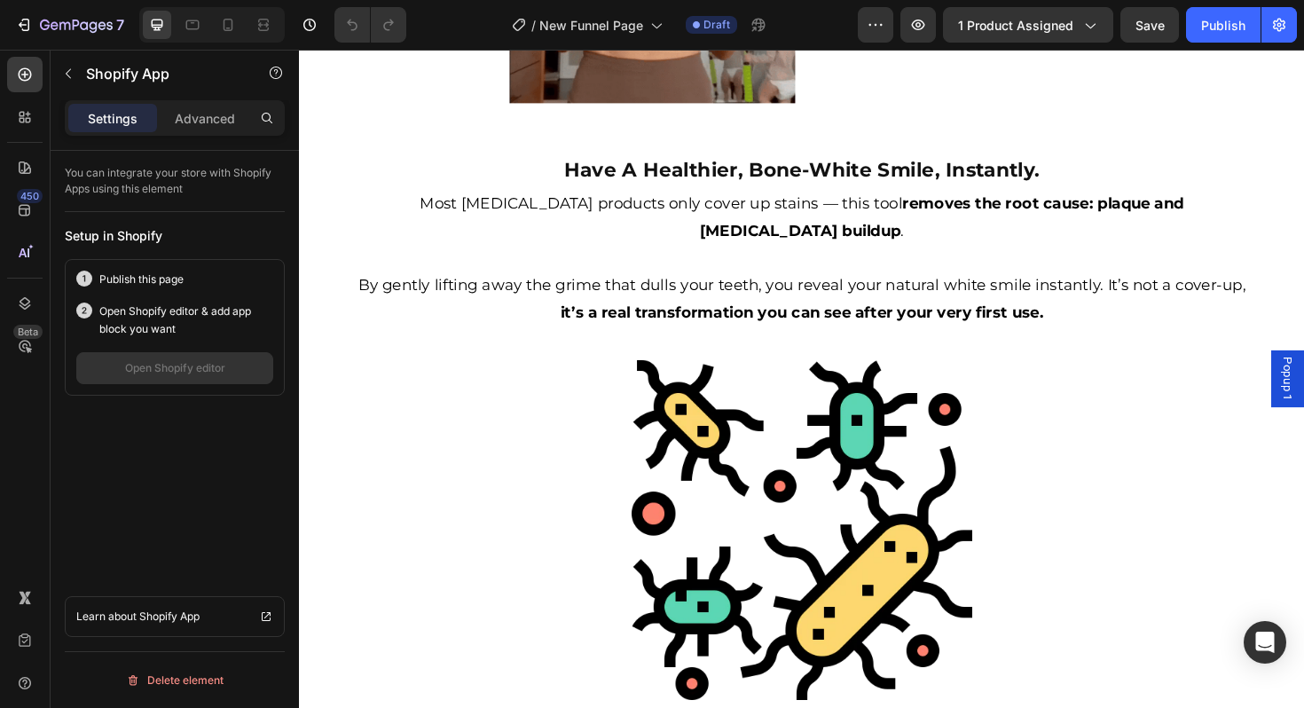
click at [1234, 25] on div "Publish" at bounding box center [1223, 25] width 44 height 19
click at [1082, 23] on icon "button" at bounding box center [1089, 25] width 18 height 18
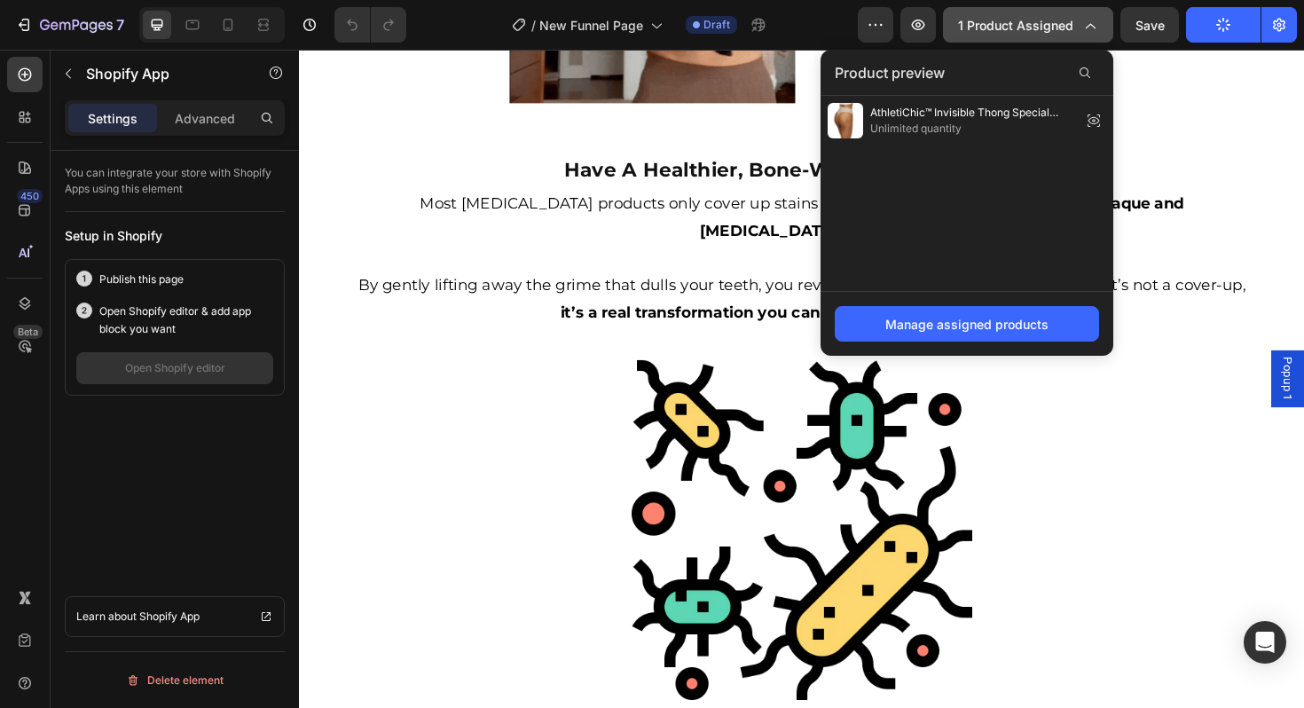
click at [1082, 23] on icon "button" at bounding box center [1089, 25] width 18 height 18
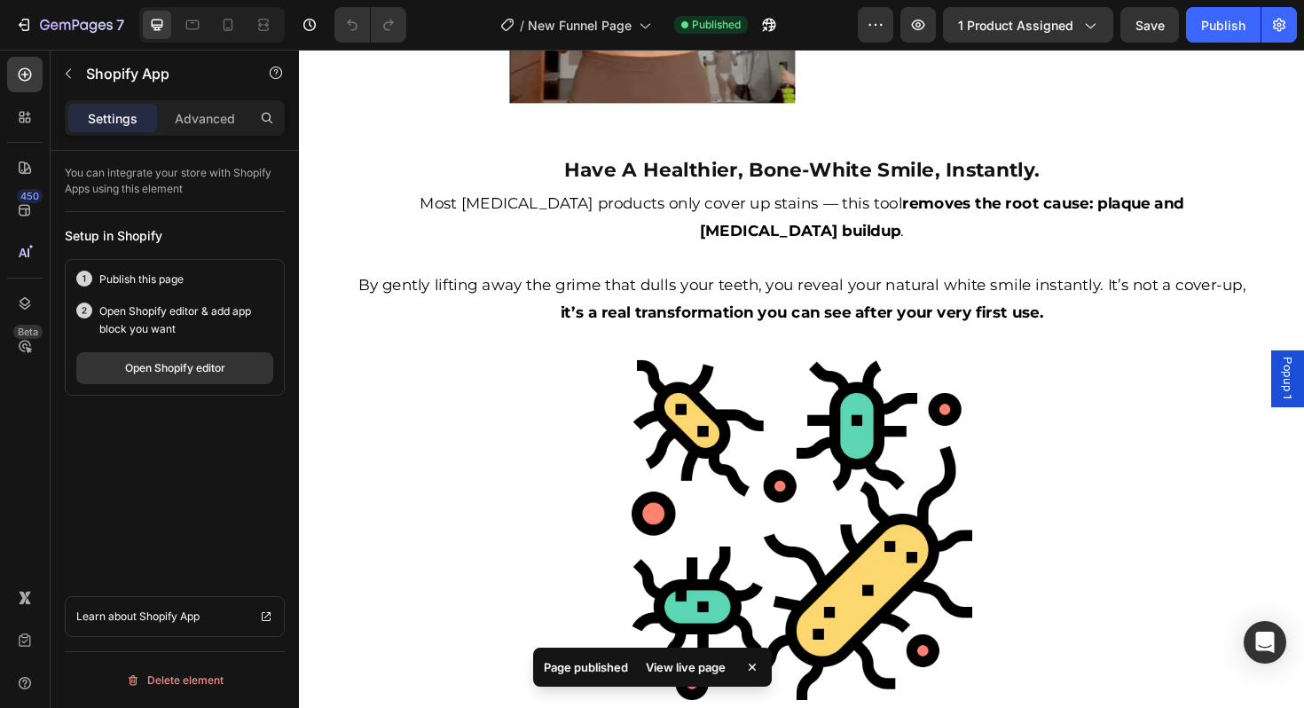
click at [153, 369] on div "Open Shopify editor" at bounding box center [175, 368] width 100 height 16
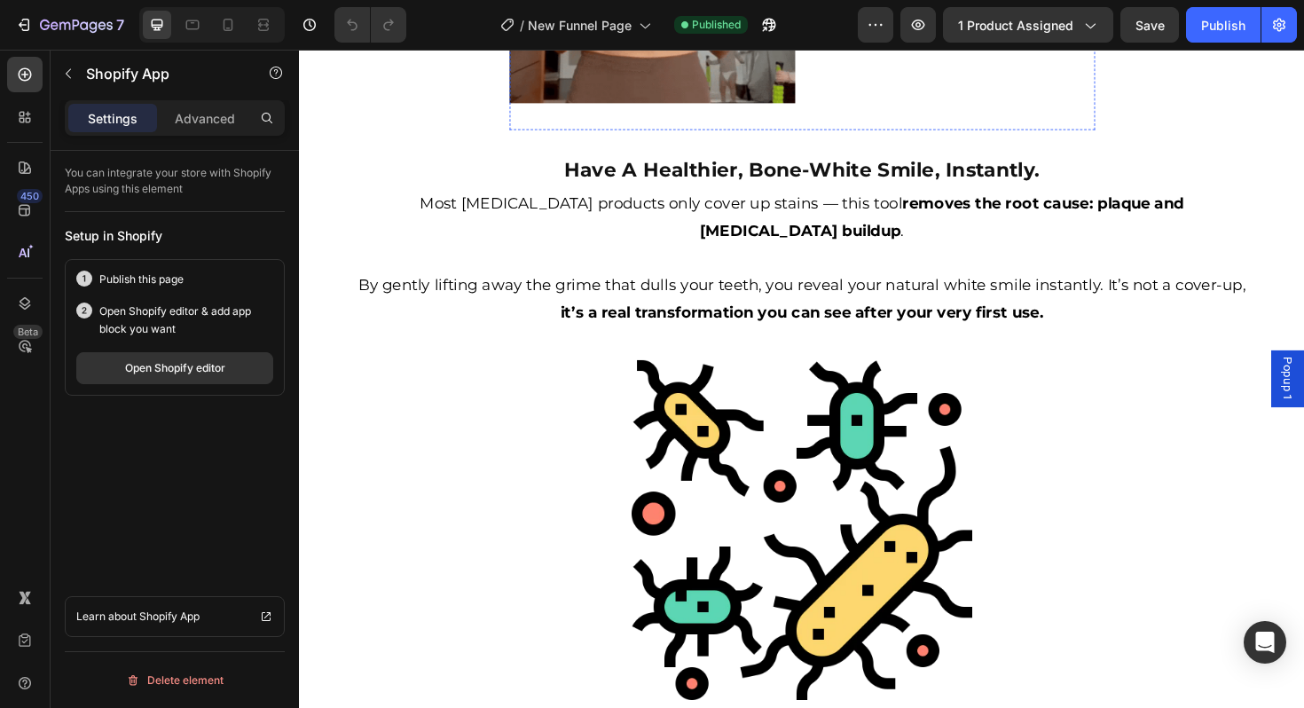
click at [216, 368] on div "Open Shopify editor" at bounding box center [175, 368] width 100 height 16
click at [231, 367] on button "Open Shopify editor" at bounding box center [174, 368] width 197 height 32
